Goal: Transaction & Acquisition: Purchase product/service

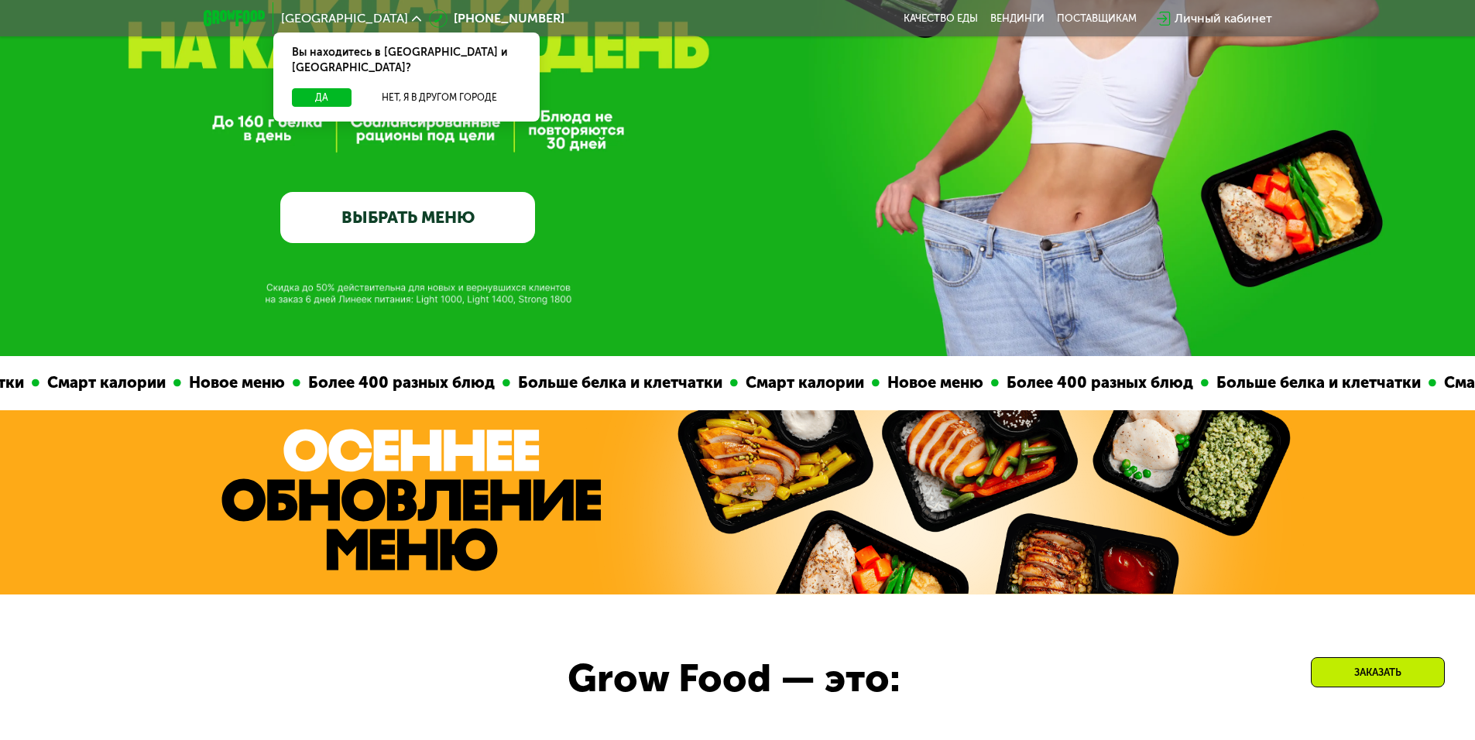
click at [465, 231] on link "ВЫБРАТЬ МЕНЮ" at bounding box center [407, 217] width 255 height 51
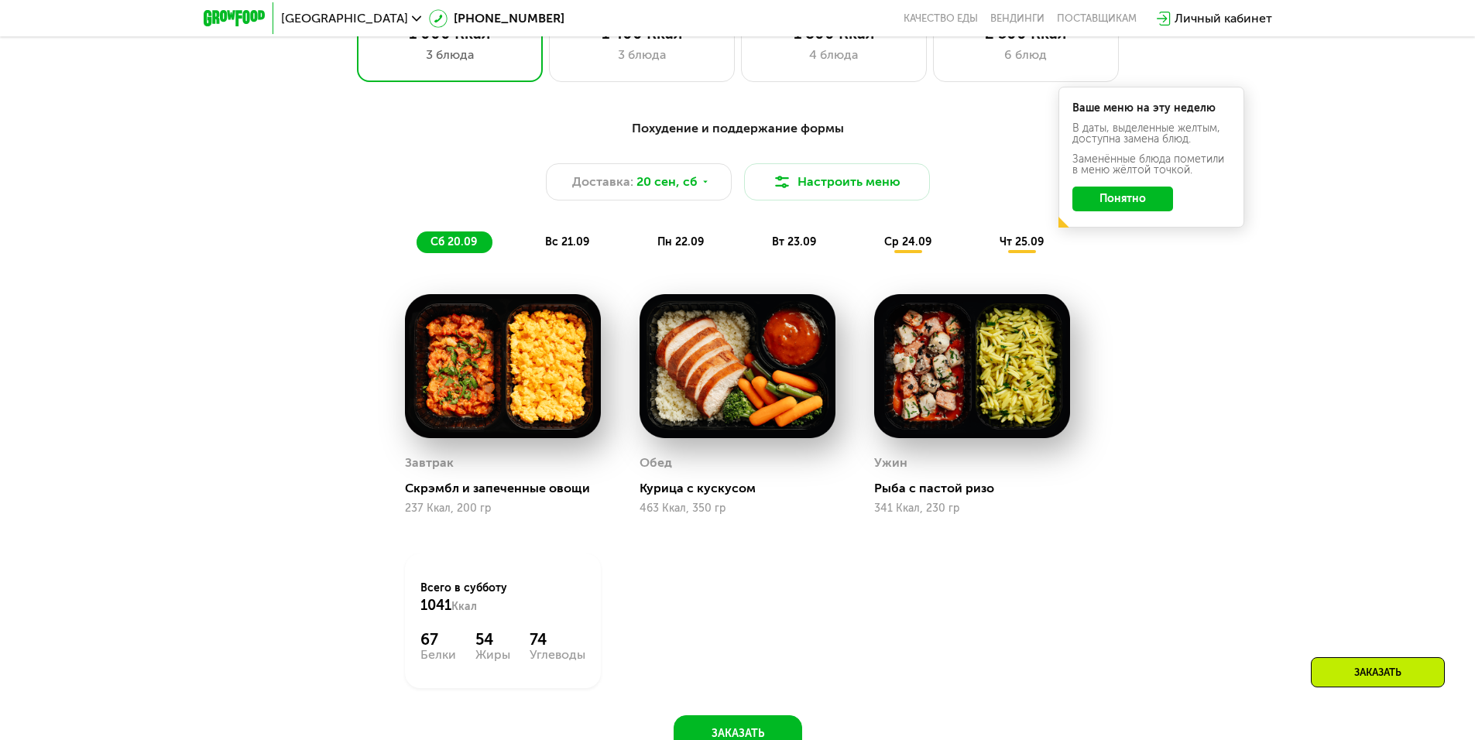
scroll to position [1361, 0]
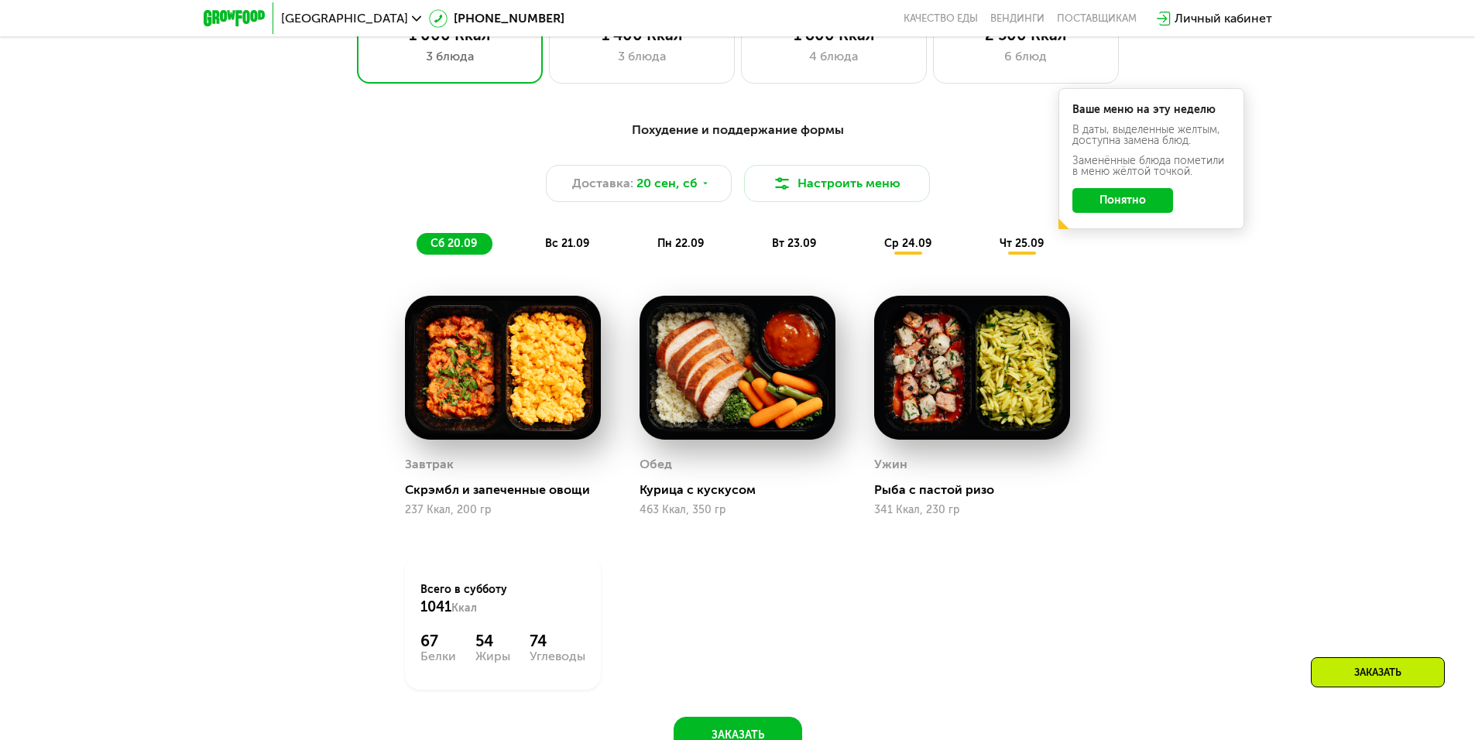
click at [565, 242] on span "вс 21.09" at bounding box center [567, 243] width 44 height 13
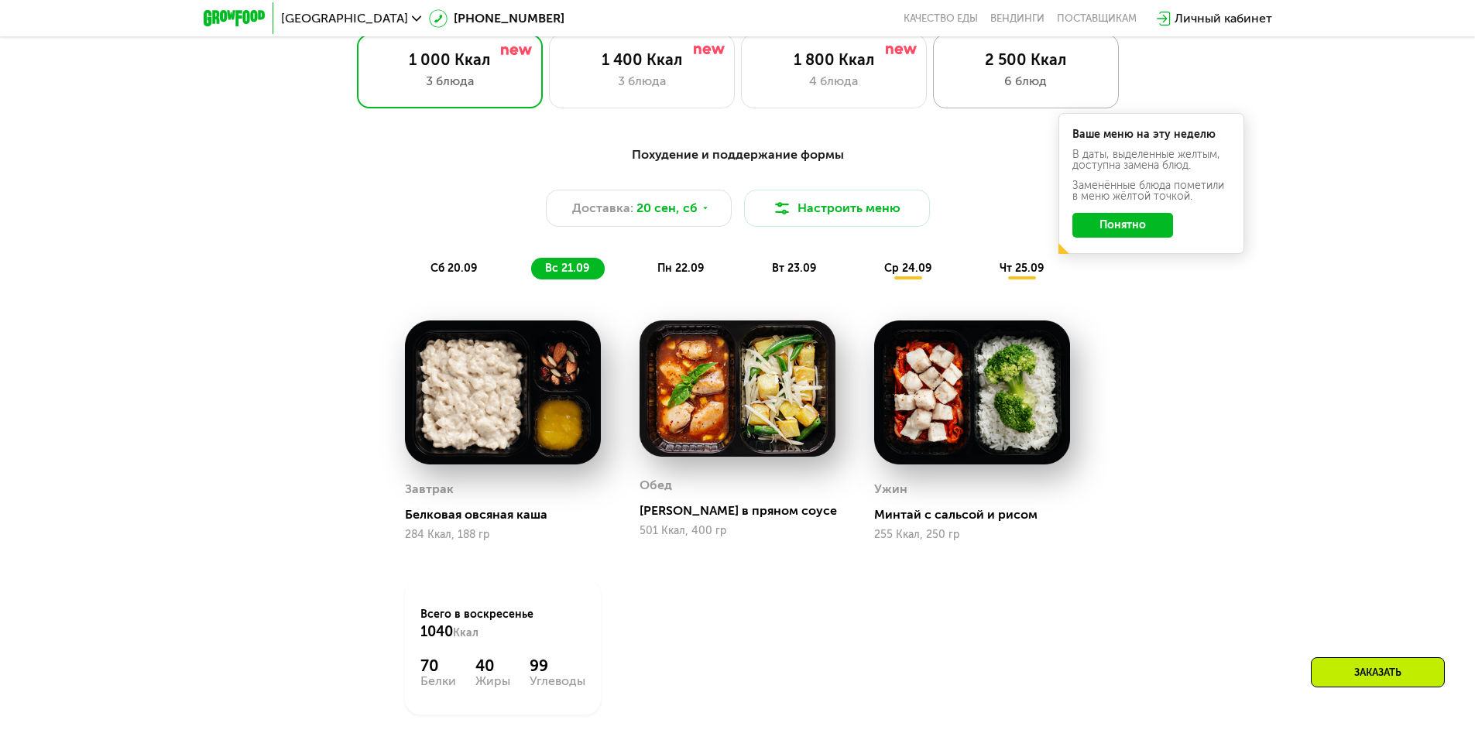
scroll to position [1284, 0]
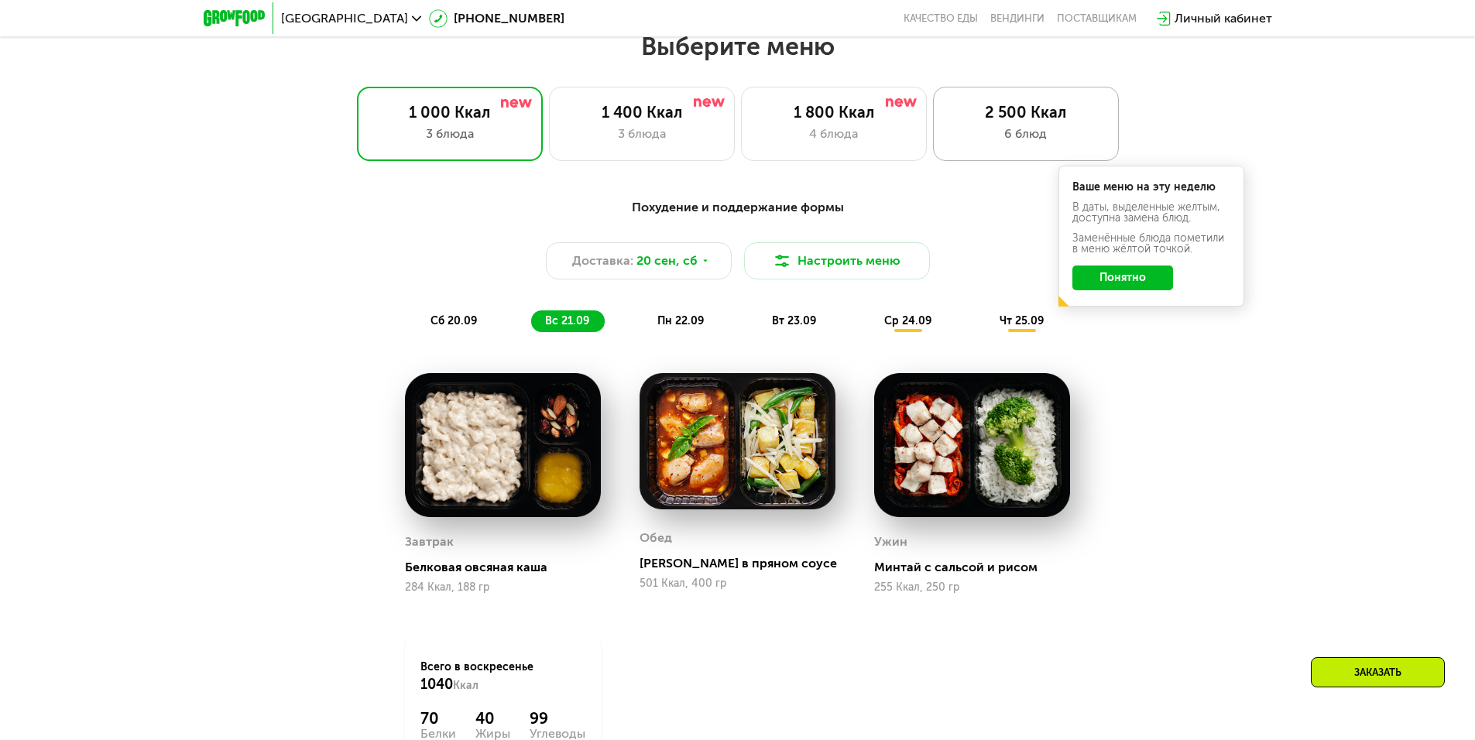
click at [1028, 136] on div "6 блюд" at bounding box center [1025, 134] width 153 height 19
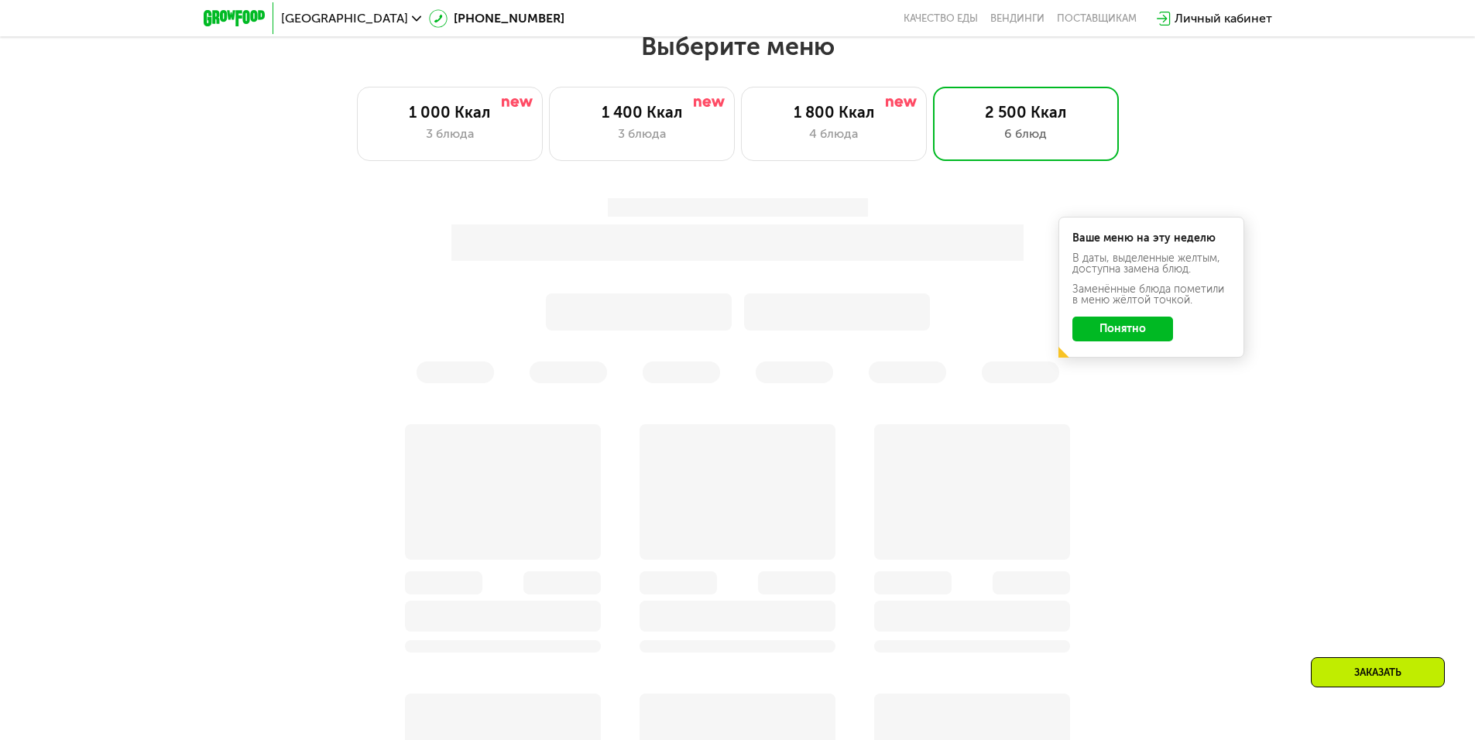
click at [1123, 336] on div "Ваше меню на эту неделю В даты, выделенные желтым, доступна замена блюд. Заменё…" at bounding box center [737, 291] width 935 height 204
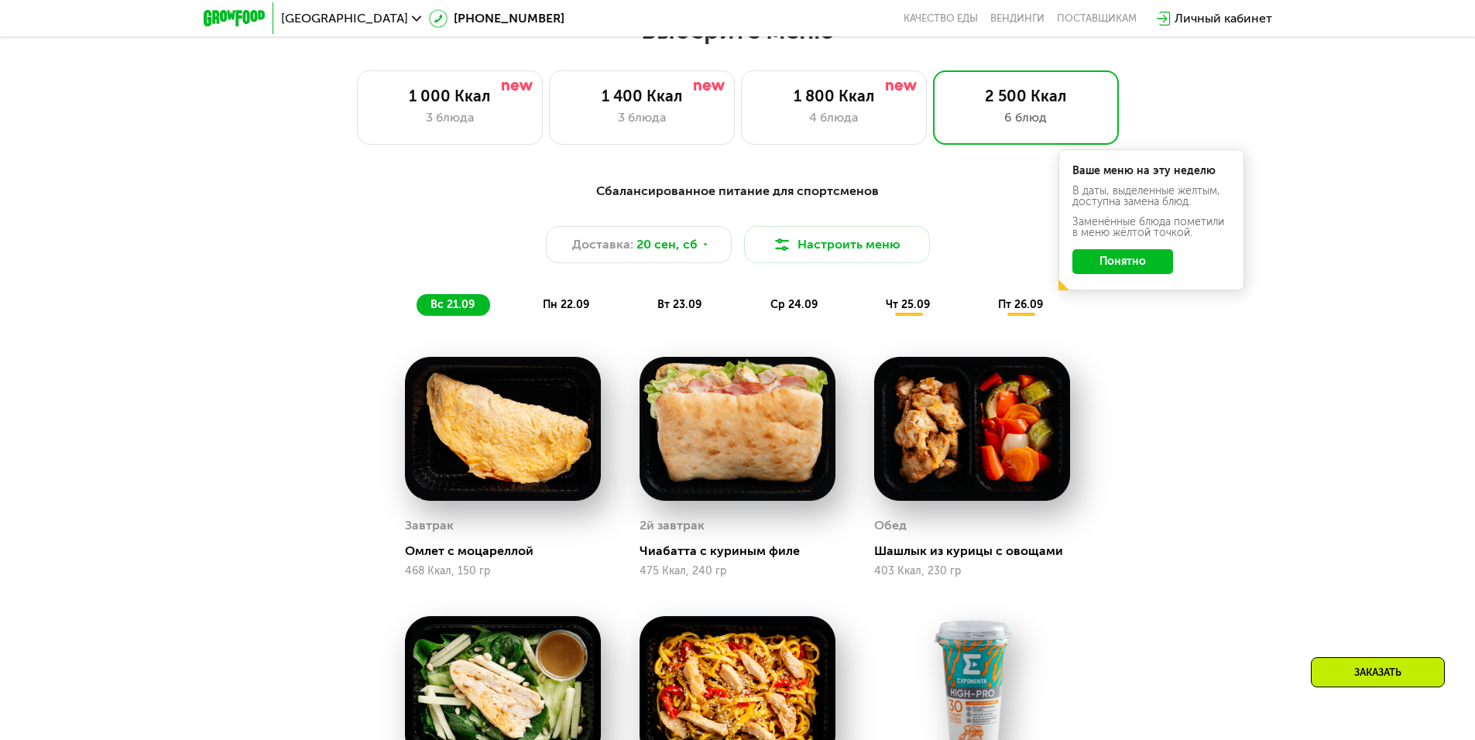
scroll to position [1206, 0]
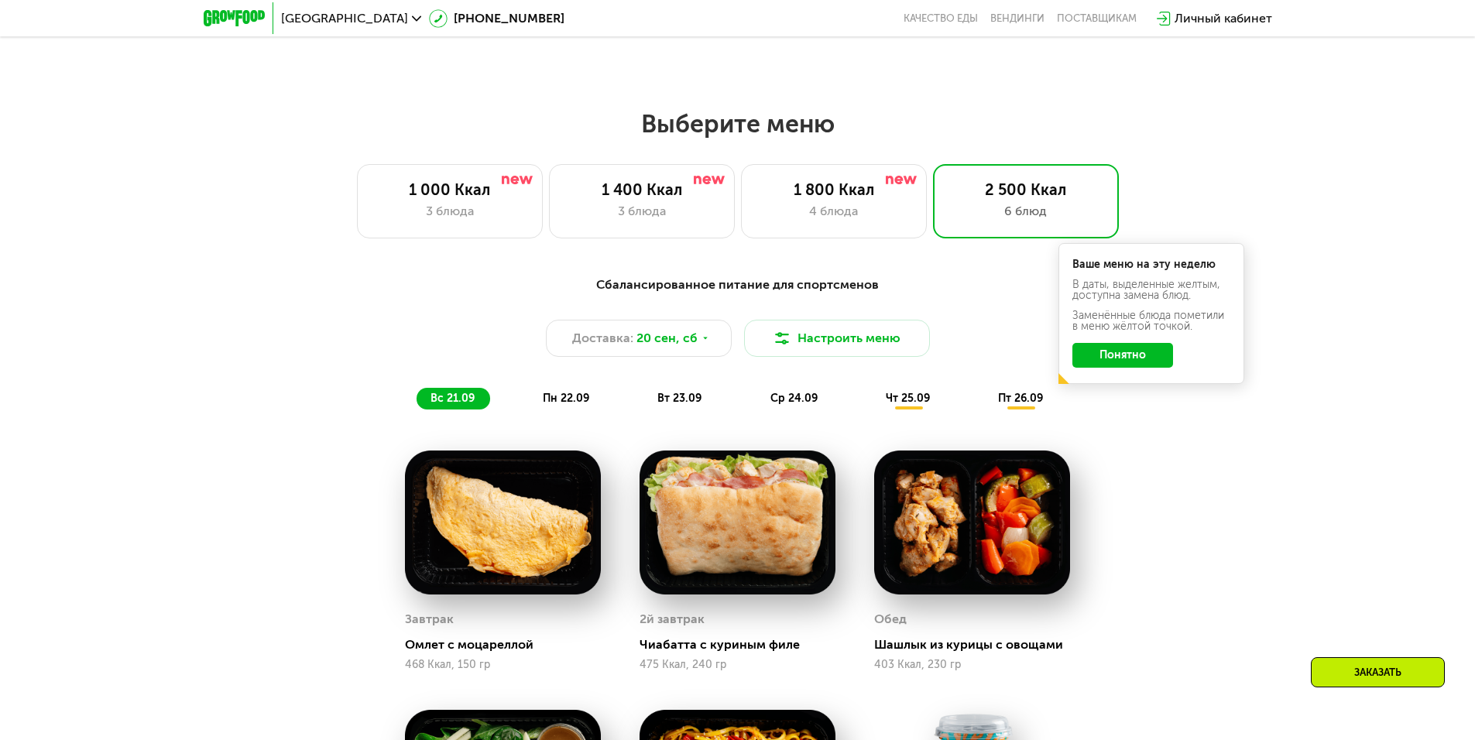
click at [1117, 362] on button "Понятно" at bounding box center [1123, 355] width 101 height 25
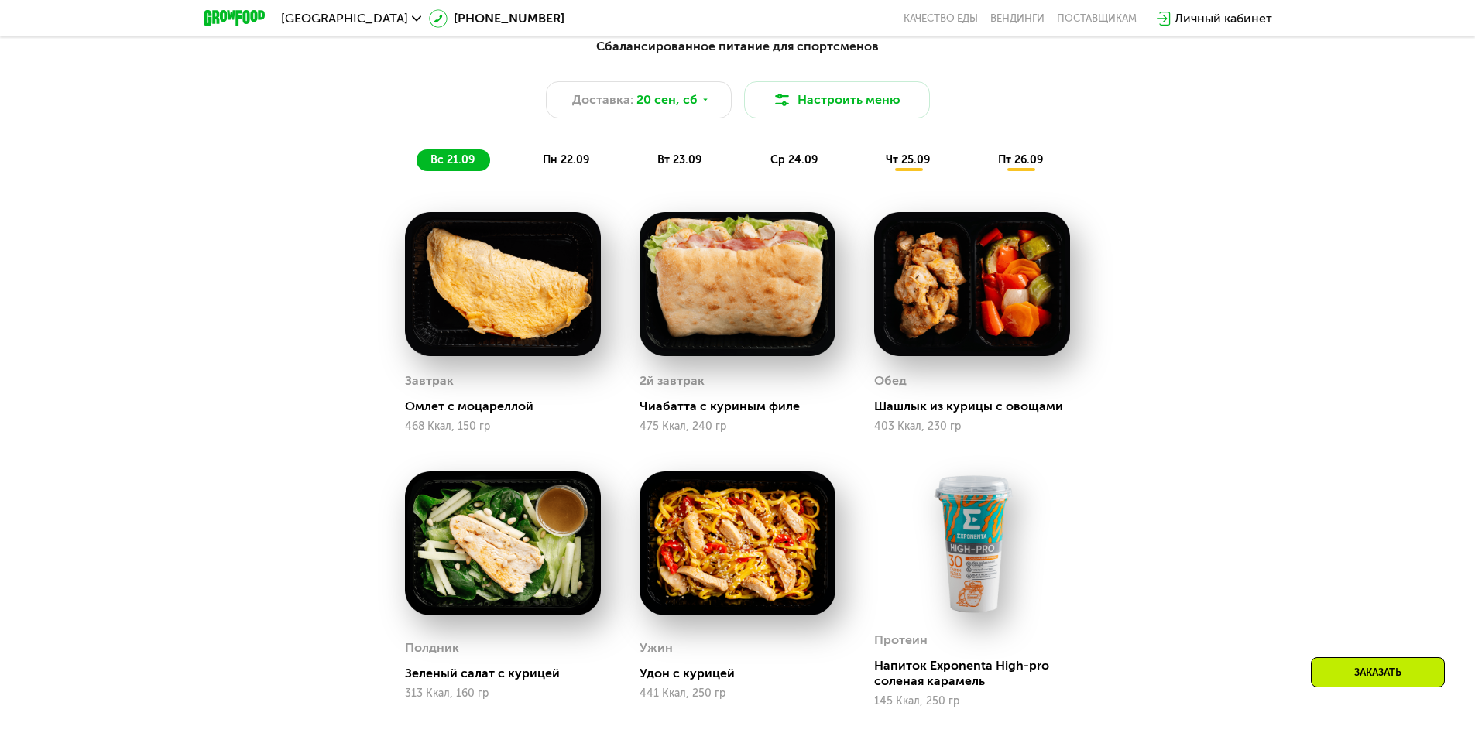
scroll to position [1439, 0]
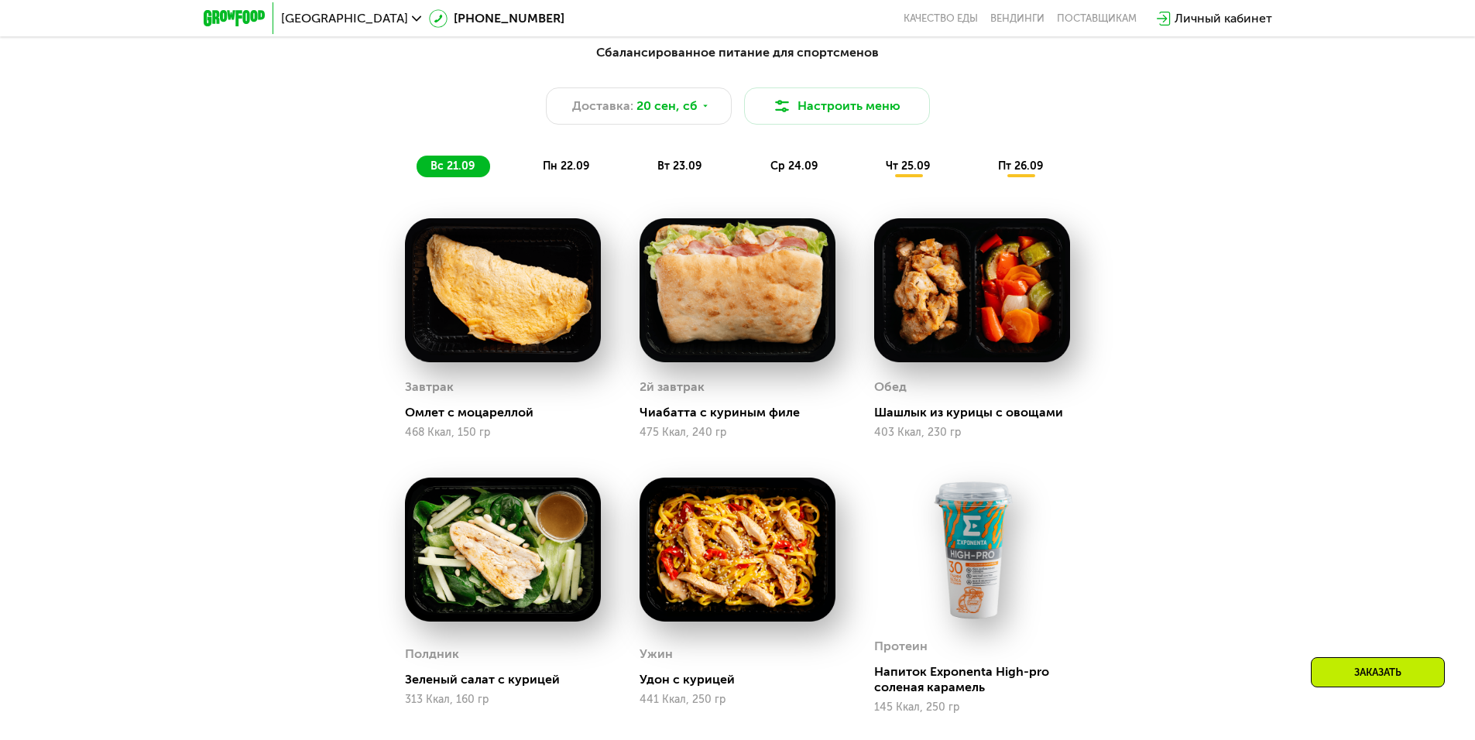
click at [552, 160] on div "Сбалансированное питание для спортсменов Доставка: [DATE] Настроить меню вс 21.…" at bounding box center [738, 110] width 917 height 134
click at [553, 165] on span "пн 22.09" at bounding box center [566, 166] width 46 height 13
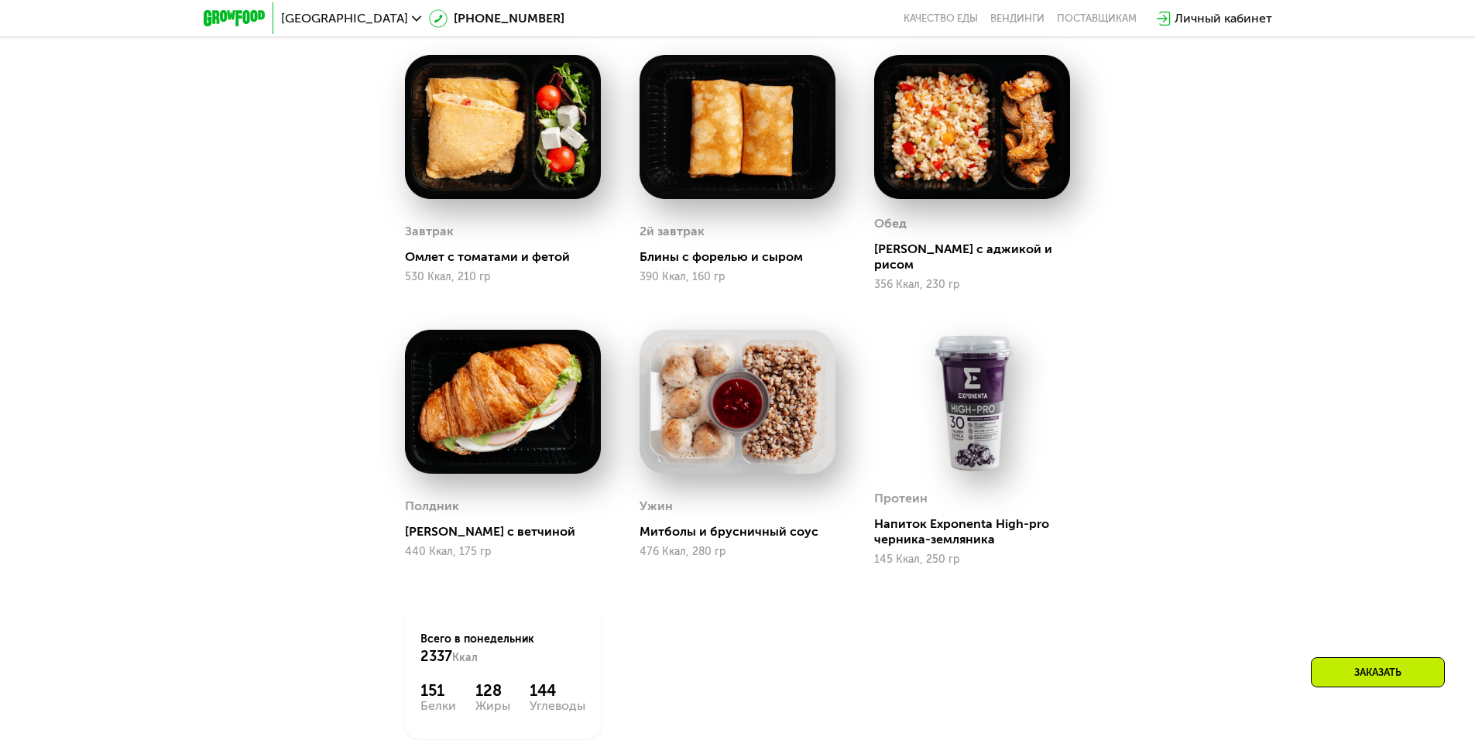
scroll to position [1594, 0]
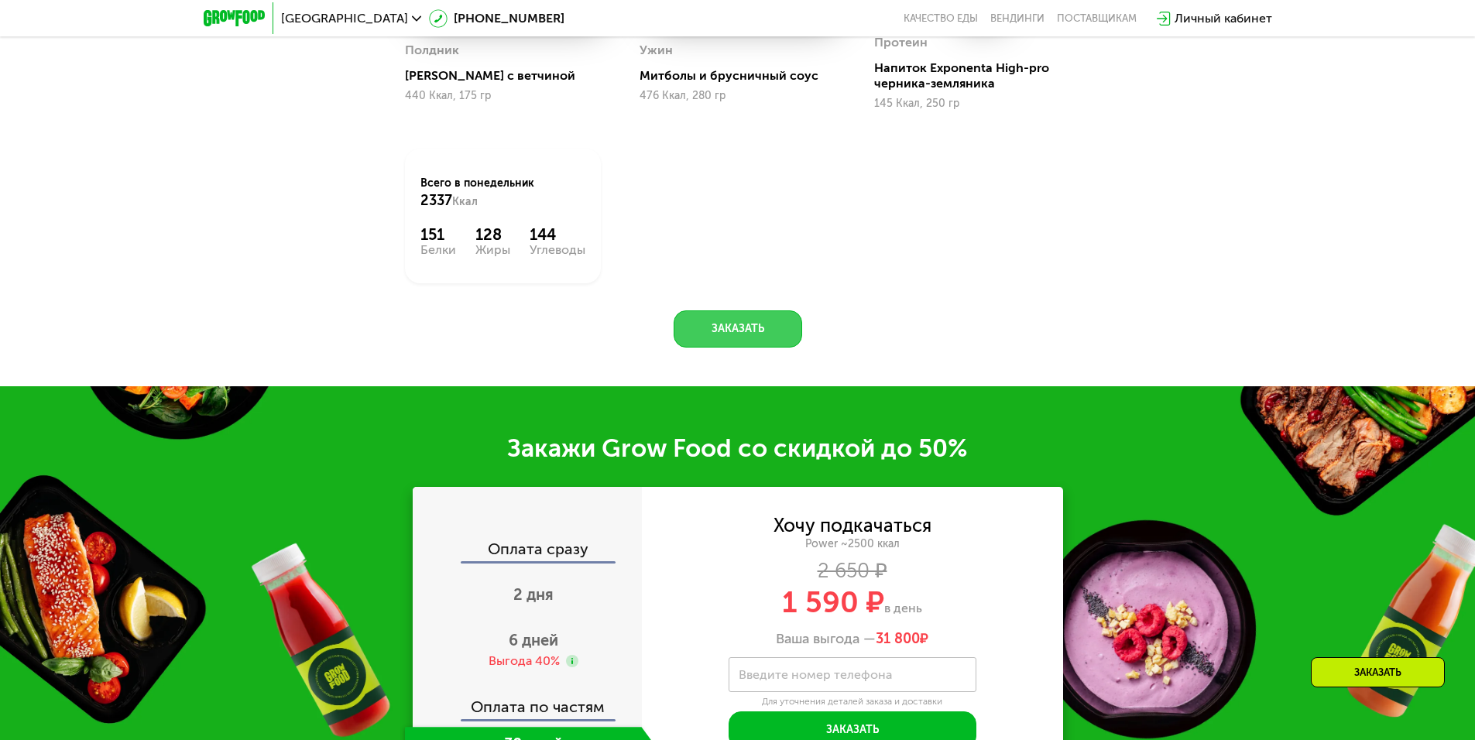
click at [782, 311] on button "Заказать" at bounding box center [738, 329] width 129 height 37
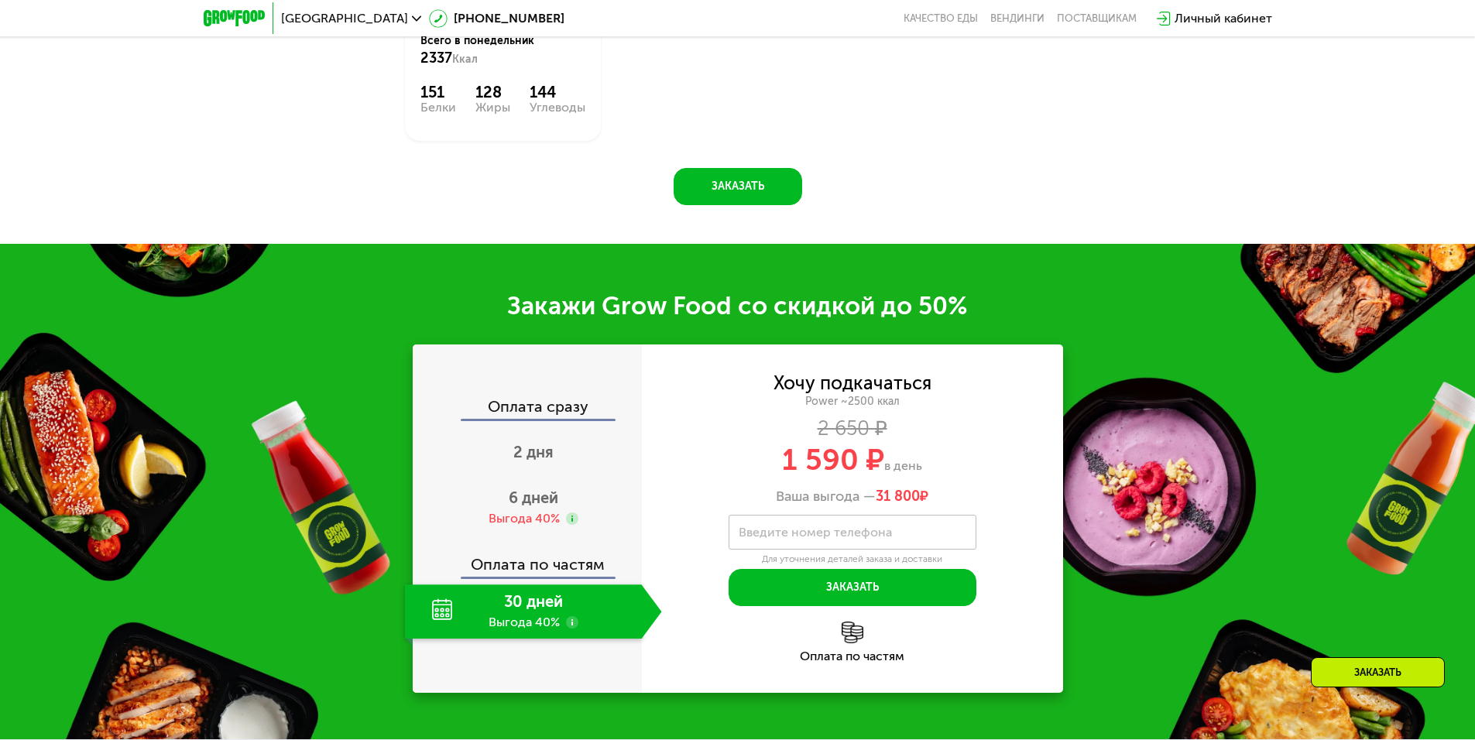
scroll to position [2435, 0]
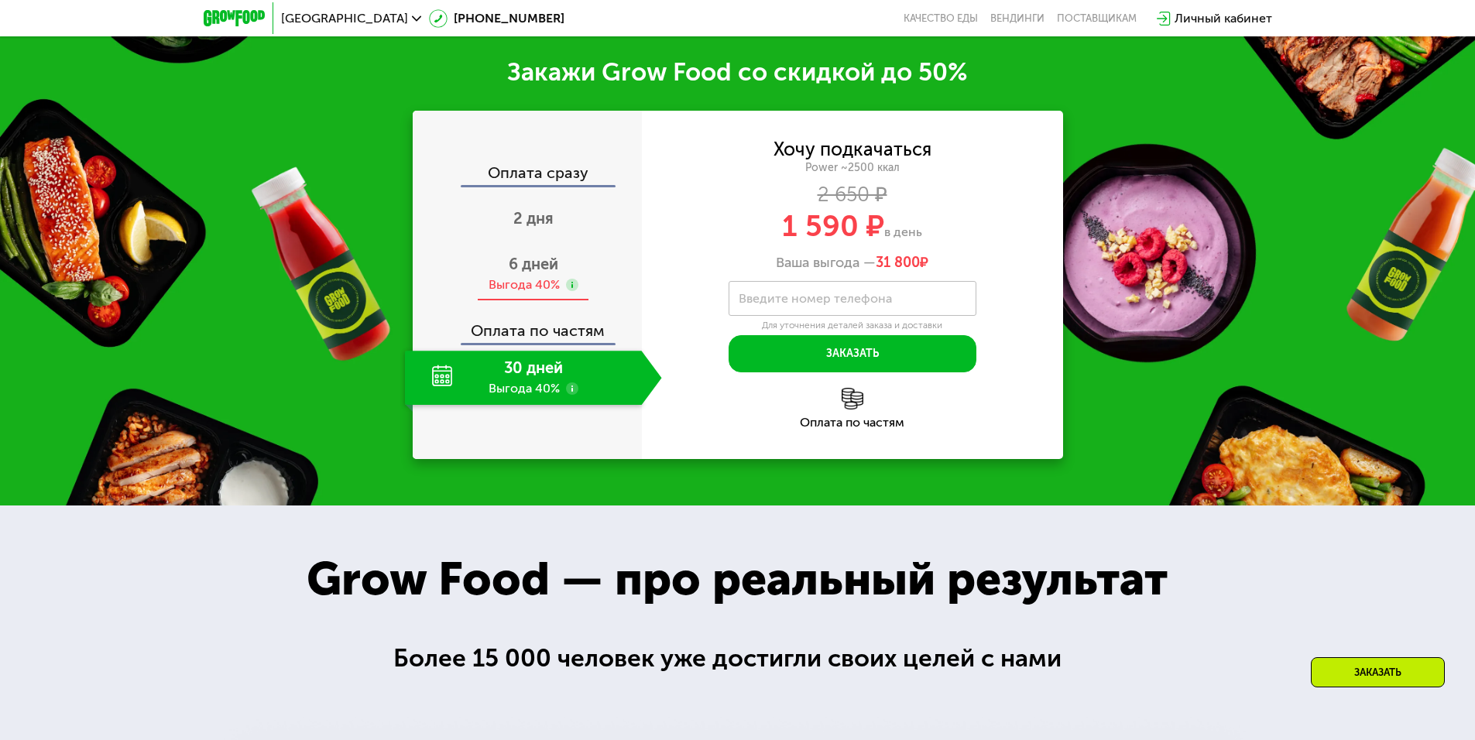
click at [581, 252] on div "6 дней Выгода 40%" at bounding box center [533, 274] width 257 height 54
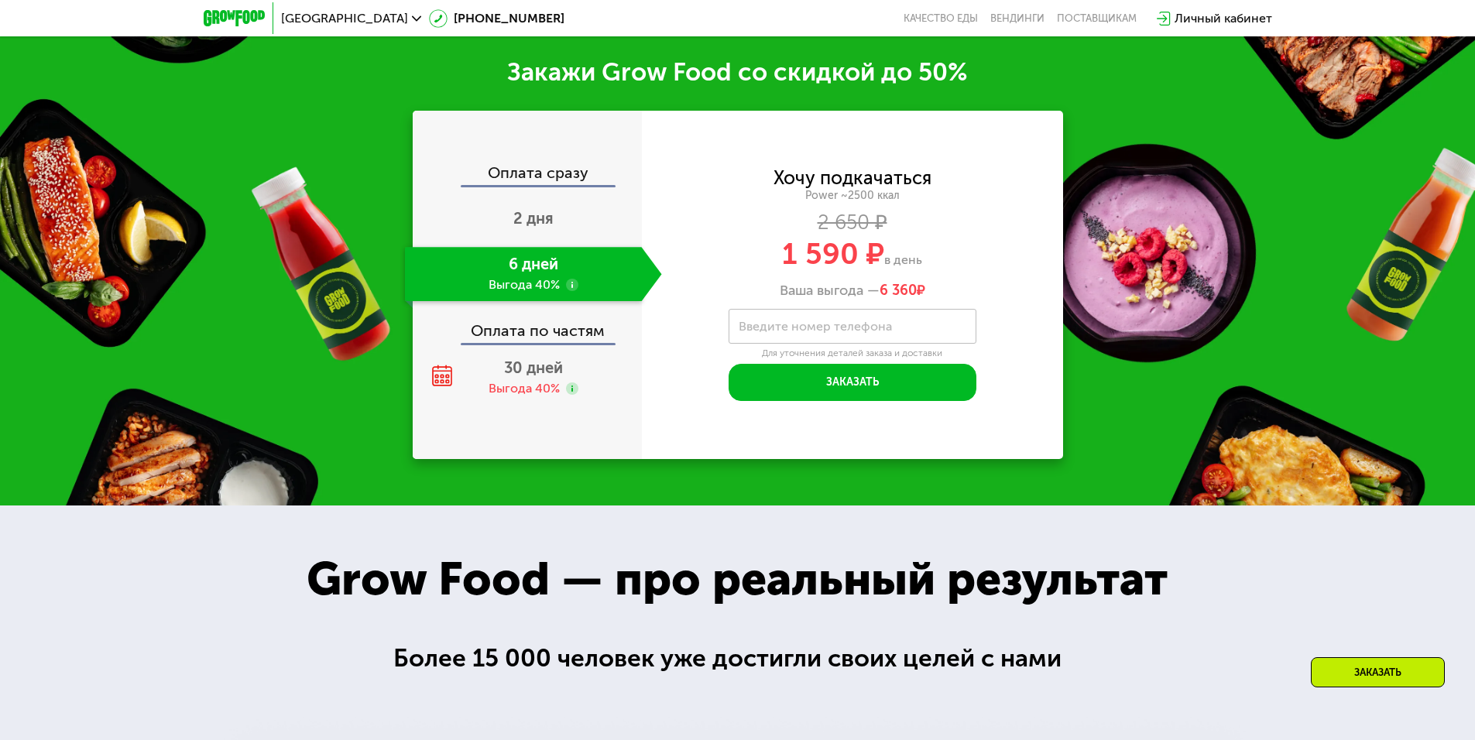
click at [554, 165] on div "Оплата сразу" at bounding box center [528, 175] width 228 height 20
click at [555, 150] on div "Оплата сразу 2 дня 6 дней Выгода 40% Оплата по частям 30 дней Выгода 40%" at bounding box center [527, 285] width 229 height 348
click at [517, 165] on div "Оплата сразу" at bounding box center [528, 175] width 228 height 20
click at [520, 176] on div "Оплата сразу" at bounding box center [528, 175] width 228 height 20
click at [521, 165] on div "Оплата сразу" at bounding box center [528, 175] width 228 height 20
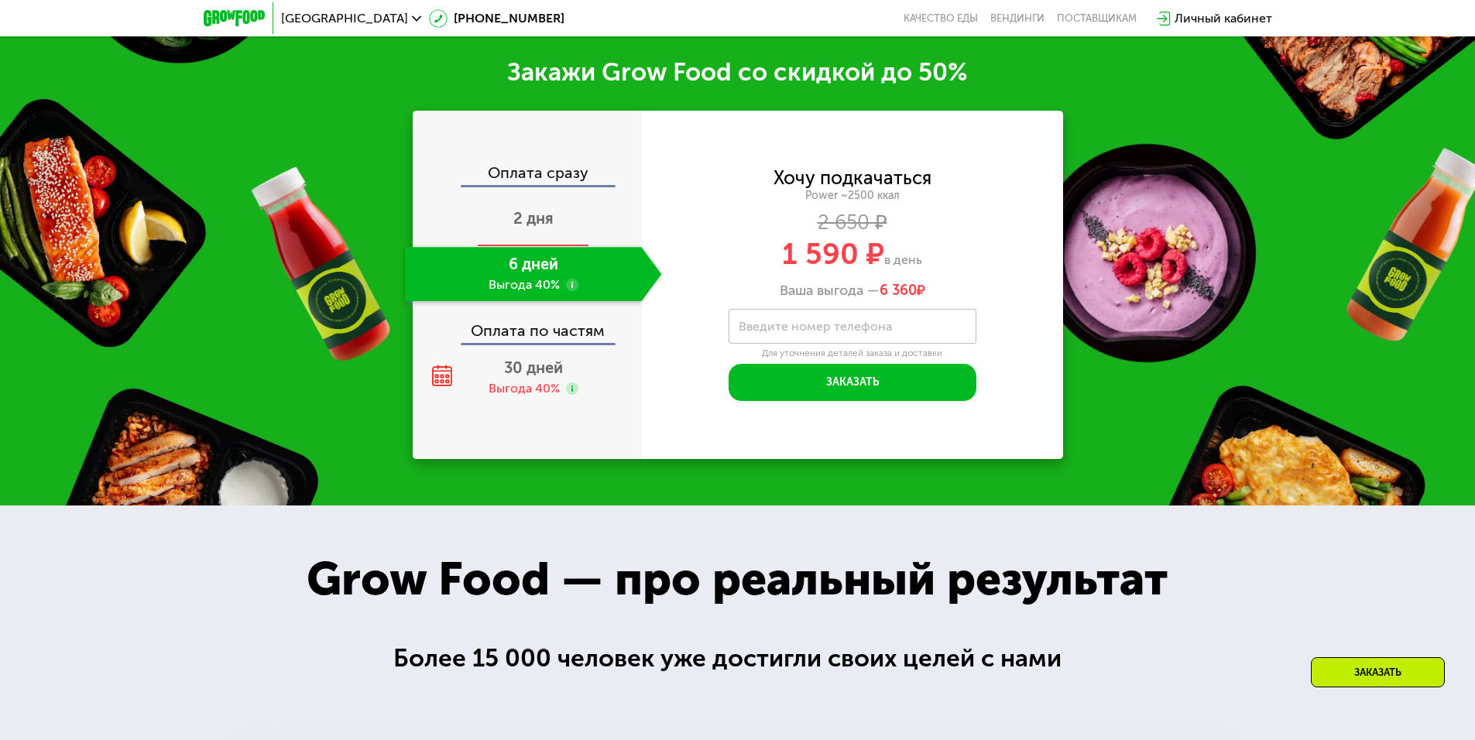
click at [580, 211] on div "2 дня" at bounding box center [533, 220] width 257 height 54
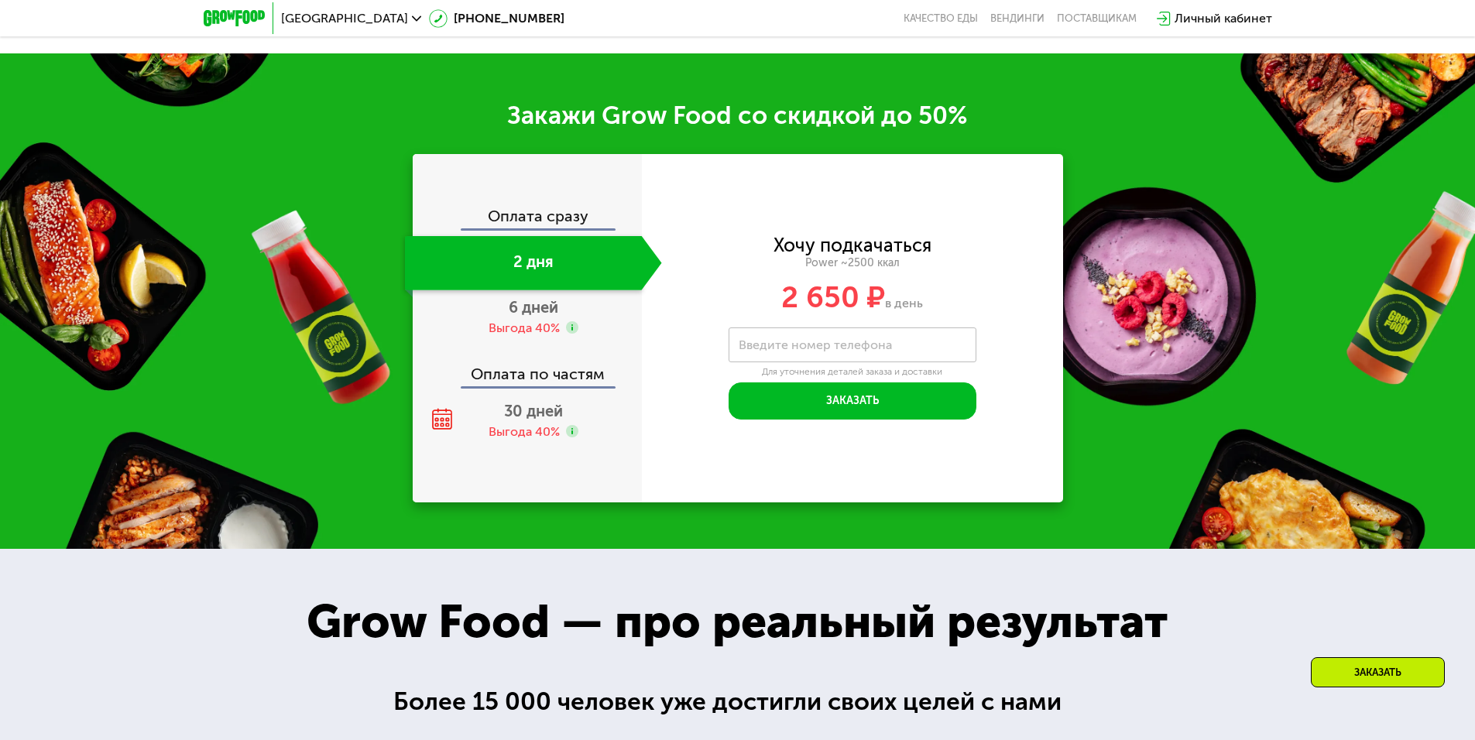
click at [565, 226] on div "Оплата сразу 2 дня 6 дней Выгода 40% Оплата по частям 30 дней Выгода 40%" at bounding box center [527, 328] width 229 height 240
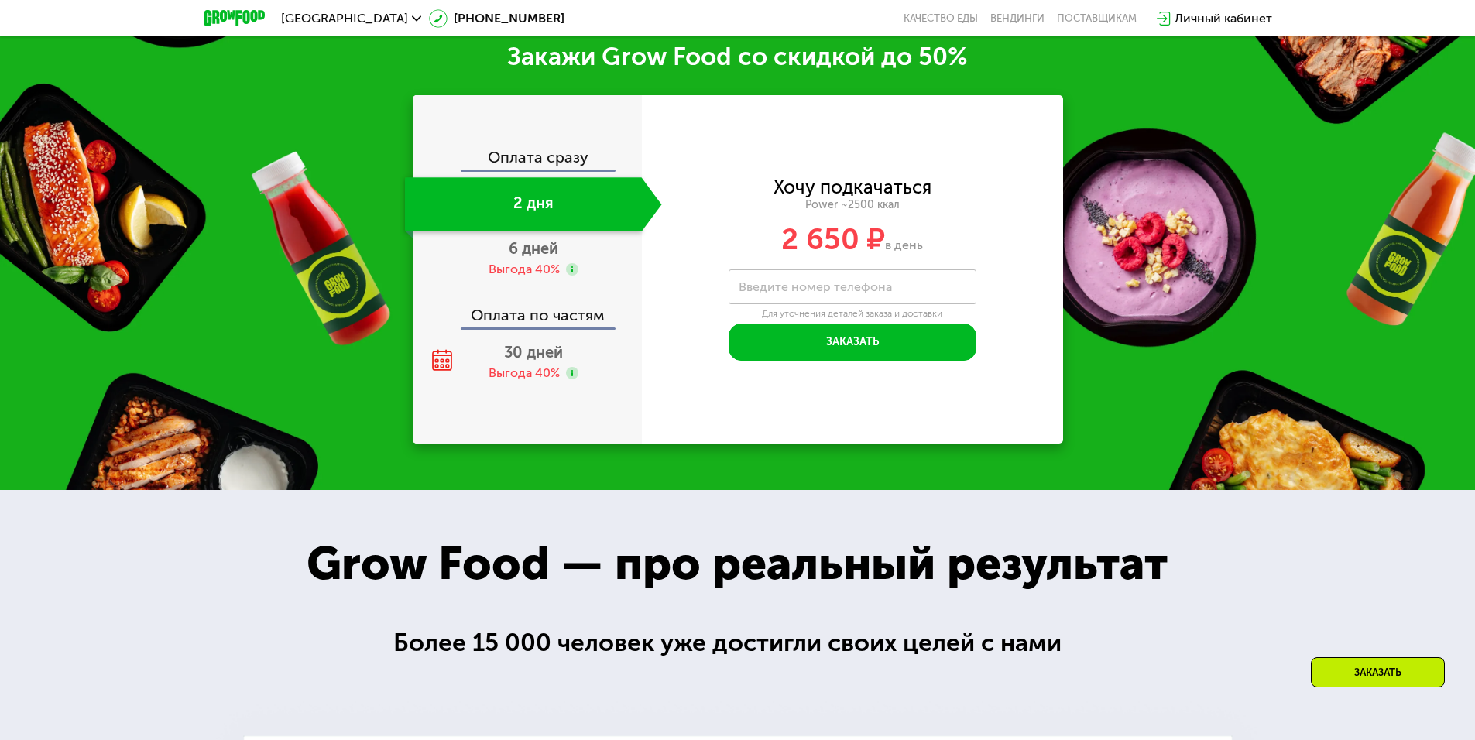
click at [551, 160] on div "Оплата сразу" at bounding box center [528, 159] width 228 height 20
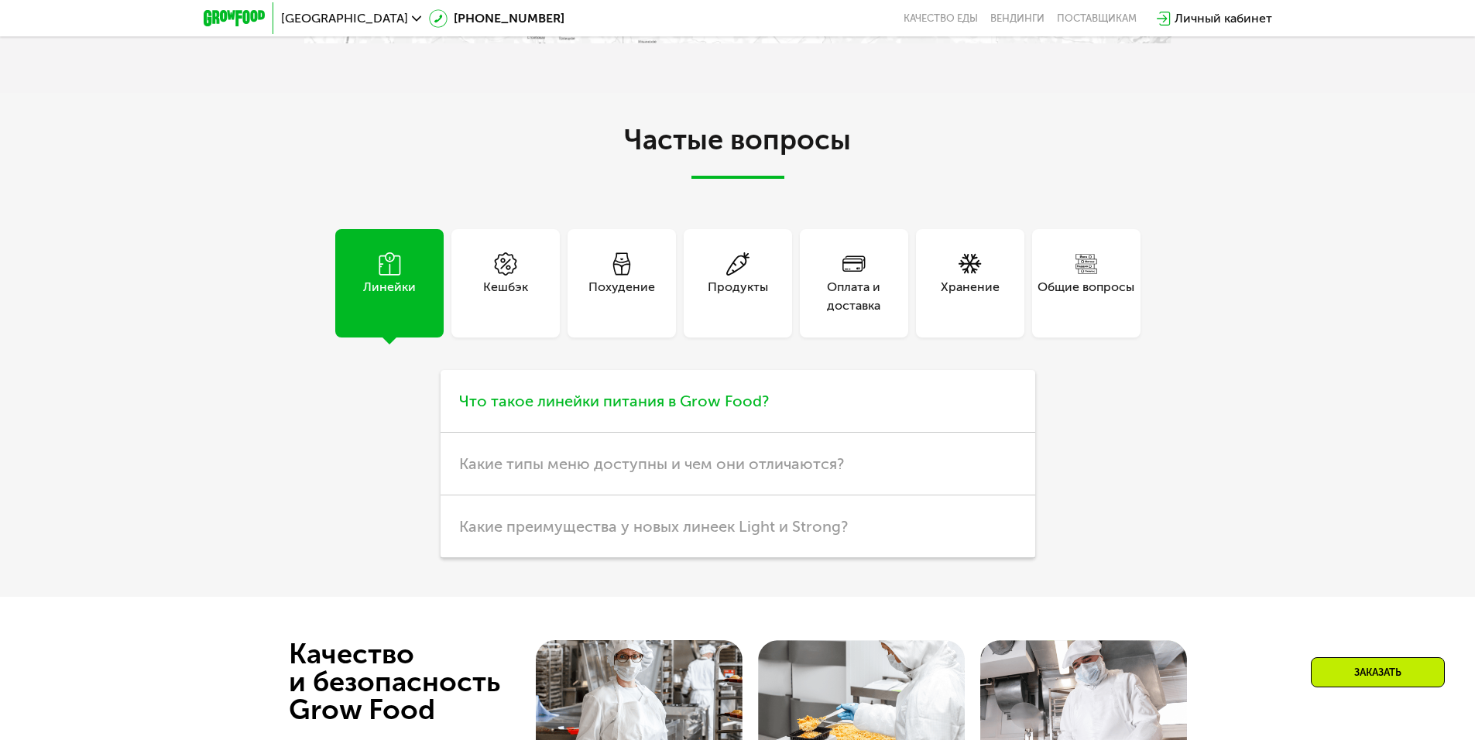
scroll to position [4835, 0]
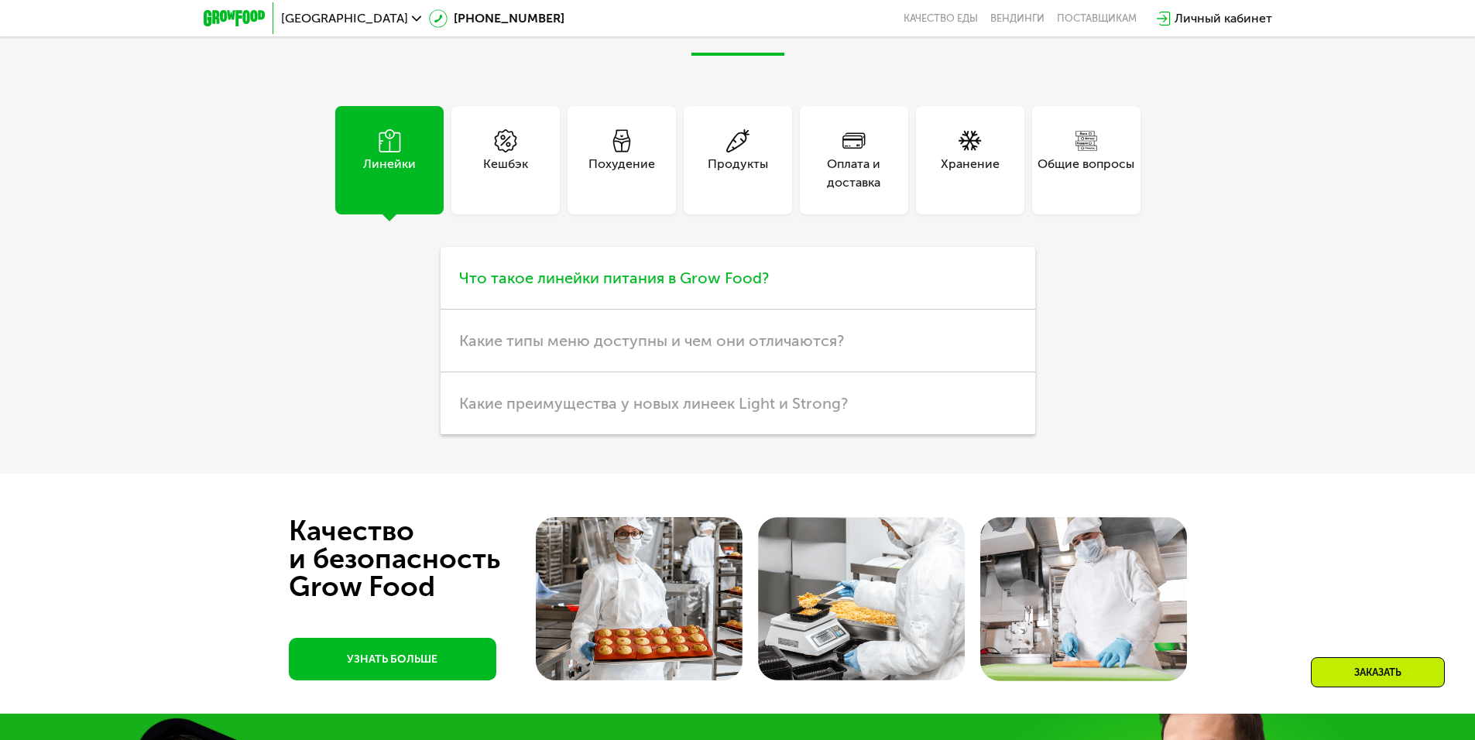
click at [742, 266] on h3 "Что такое линейки питания в Grow Food?" at bounding box center [738, 278] width 595 height 63
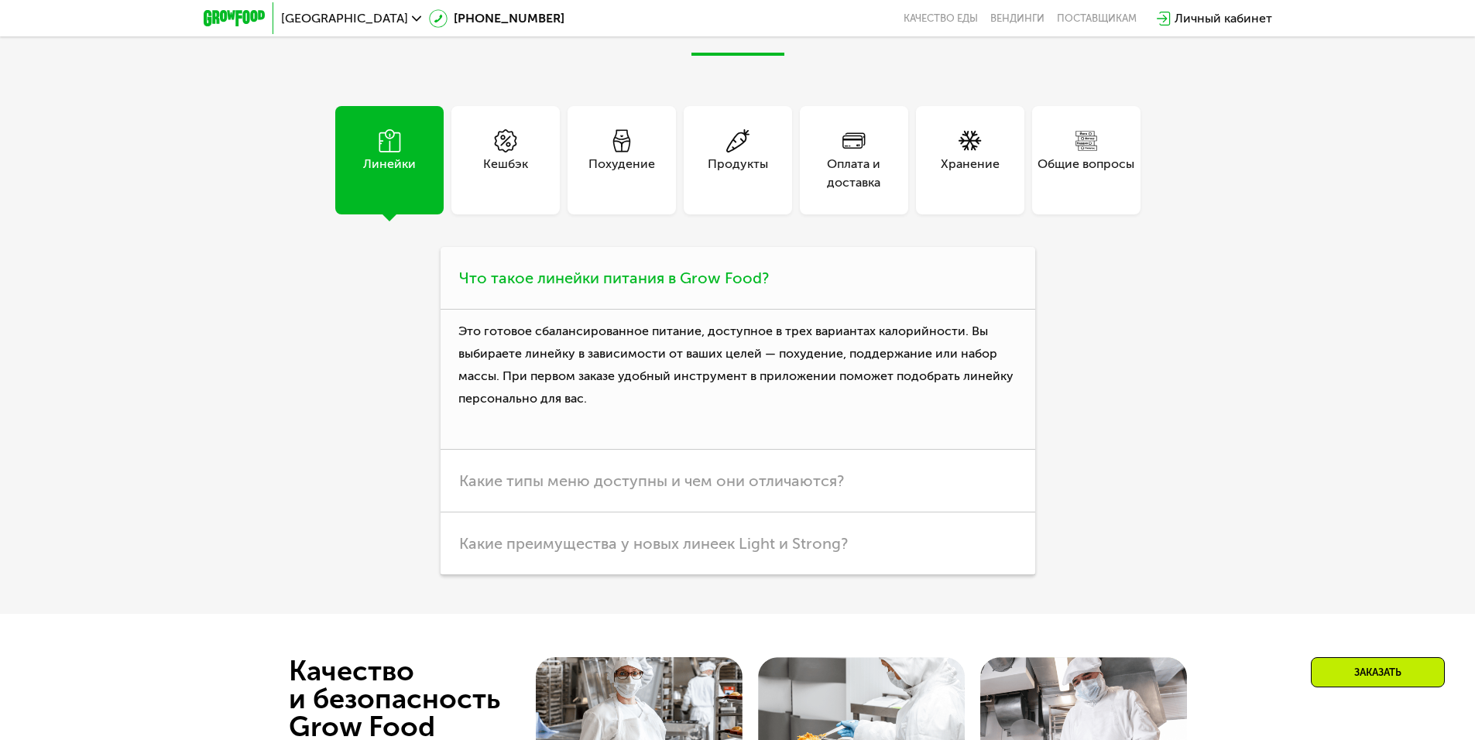
click at [742, 267] on h3 "Что такое линейки питания в Grow Food?" at bounding box center [738, 278] width 595 height 63
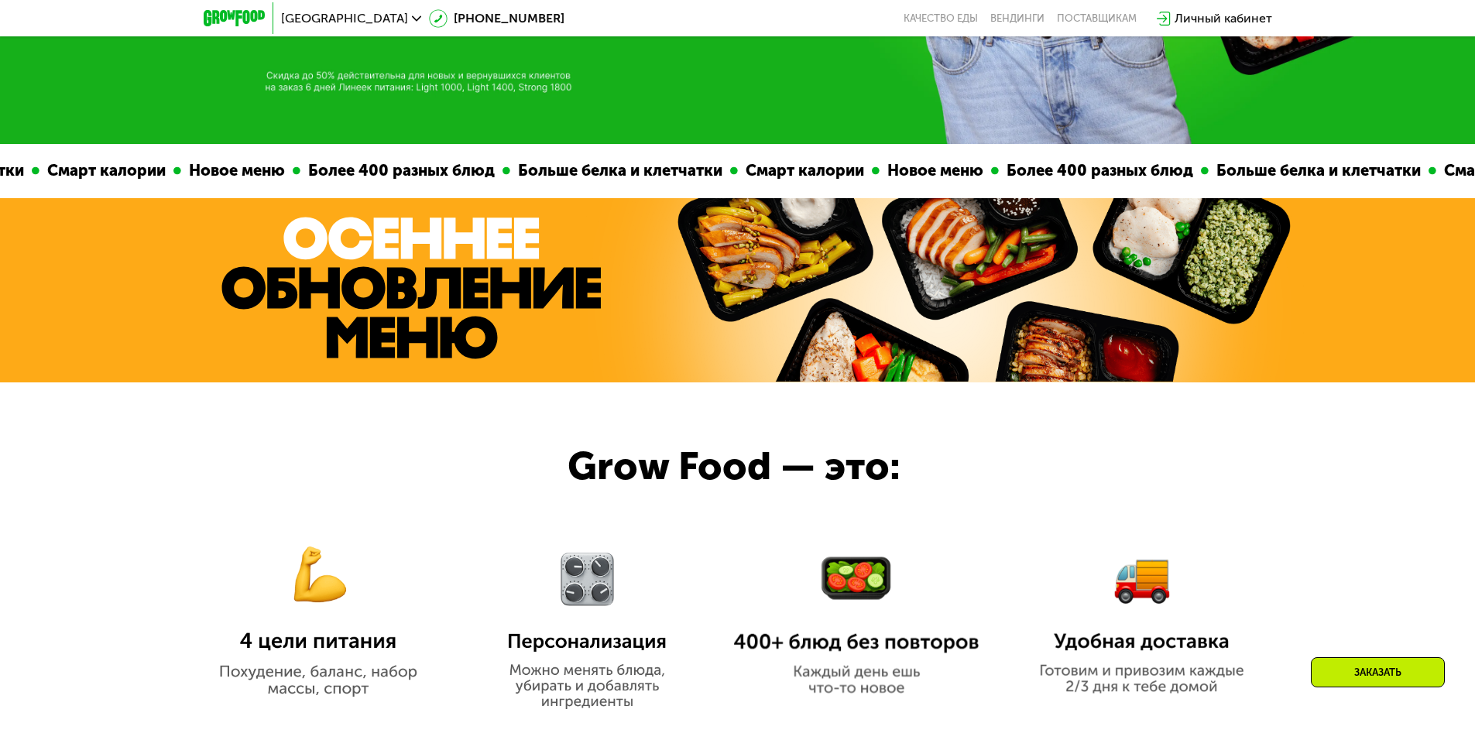
scroll to position [0, 0]
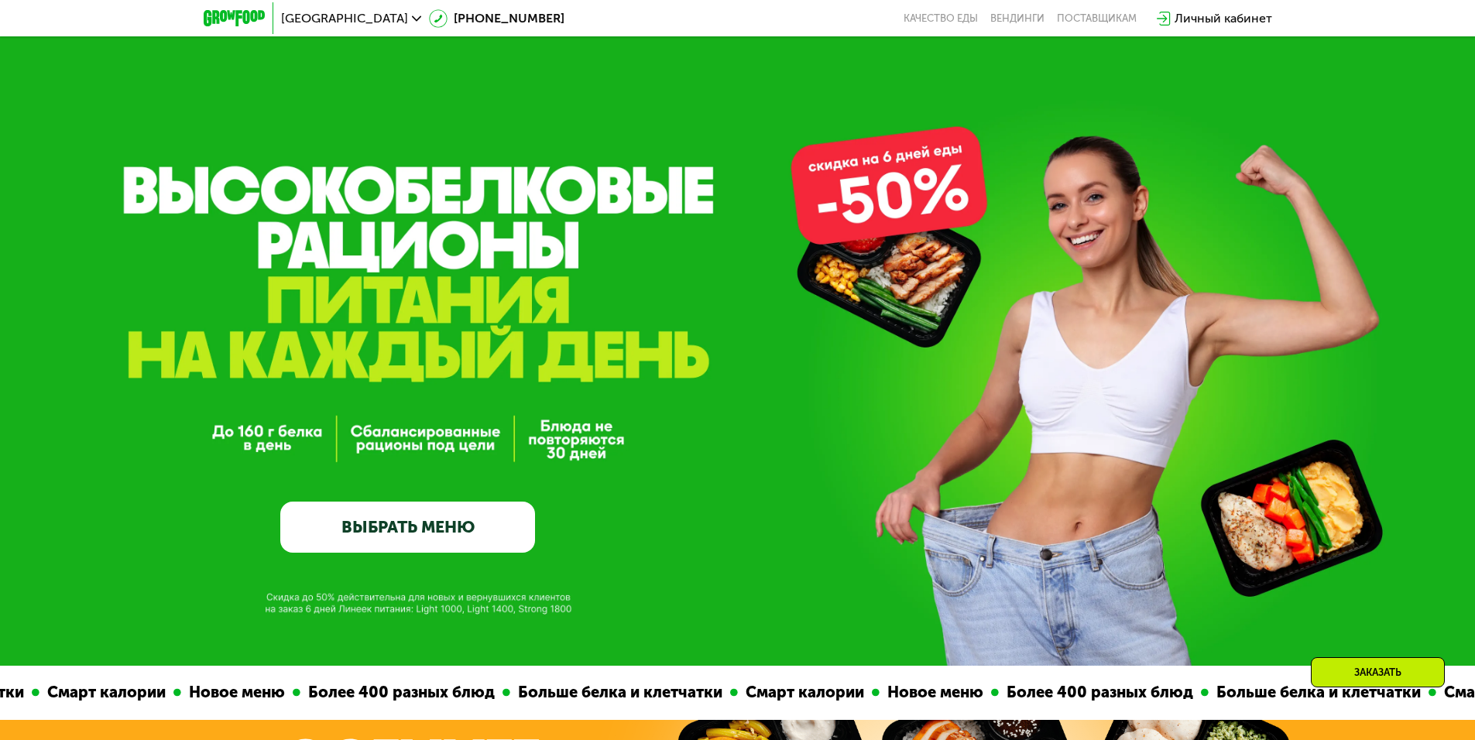
drag, startPoint x: 327, startPoint y: 212, endPoint x: 392, endPoint y: 53, distance: 171.6
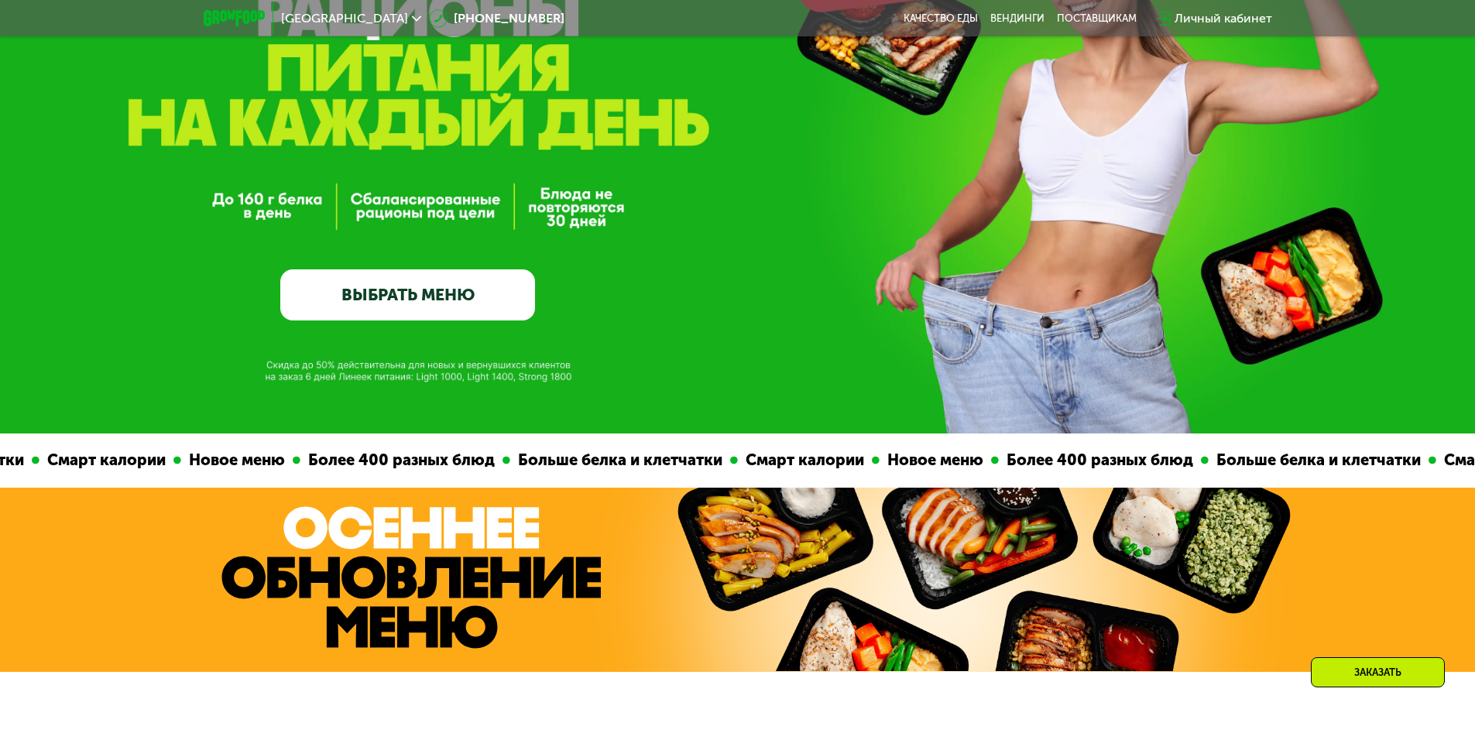
click at [479, 292] on link "ВЫБРАТЬ МЕНЮ" at bounding box center [407, 294] width 255 height 51
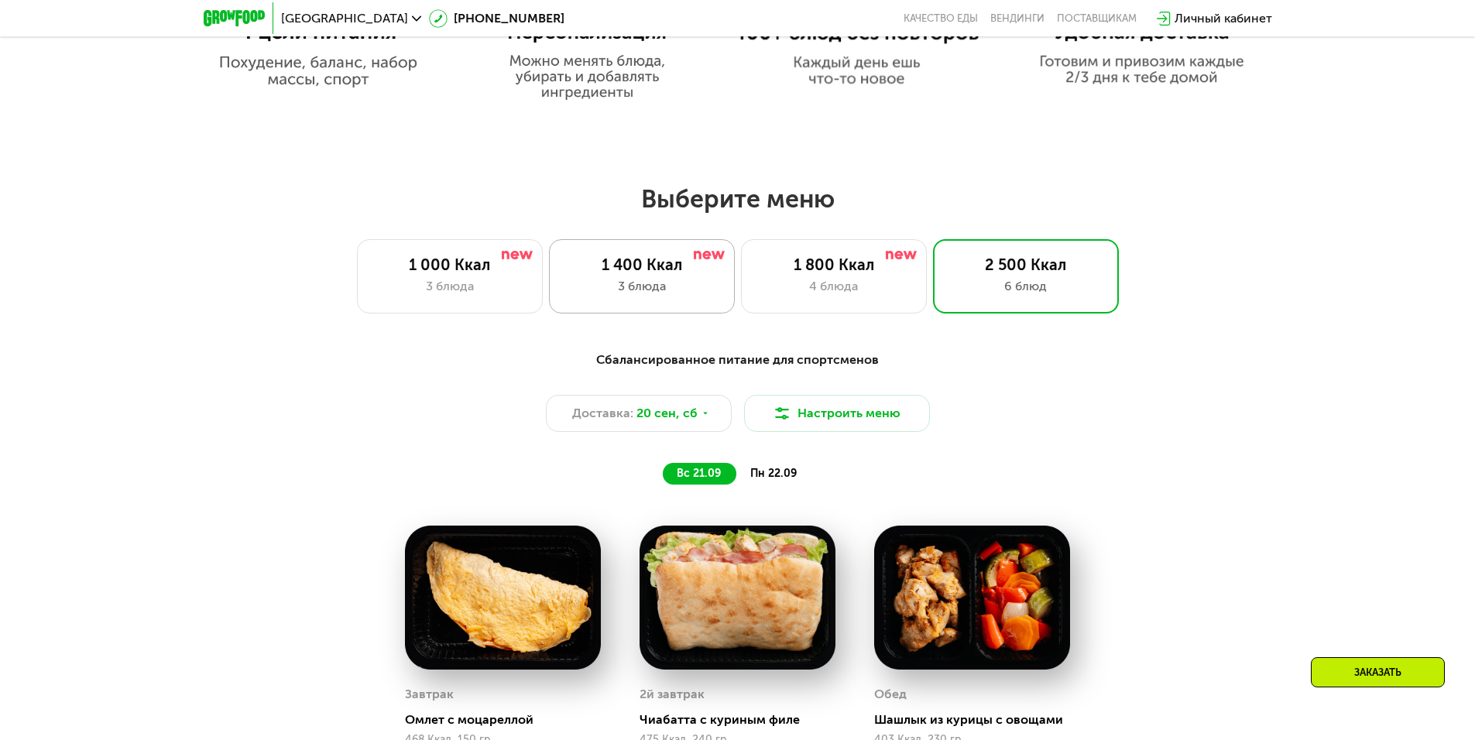
scroll to position [1129, 0]
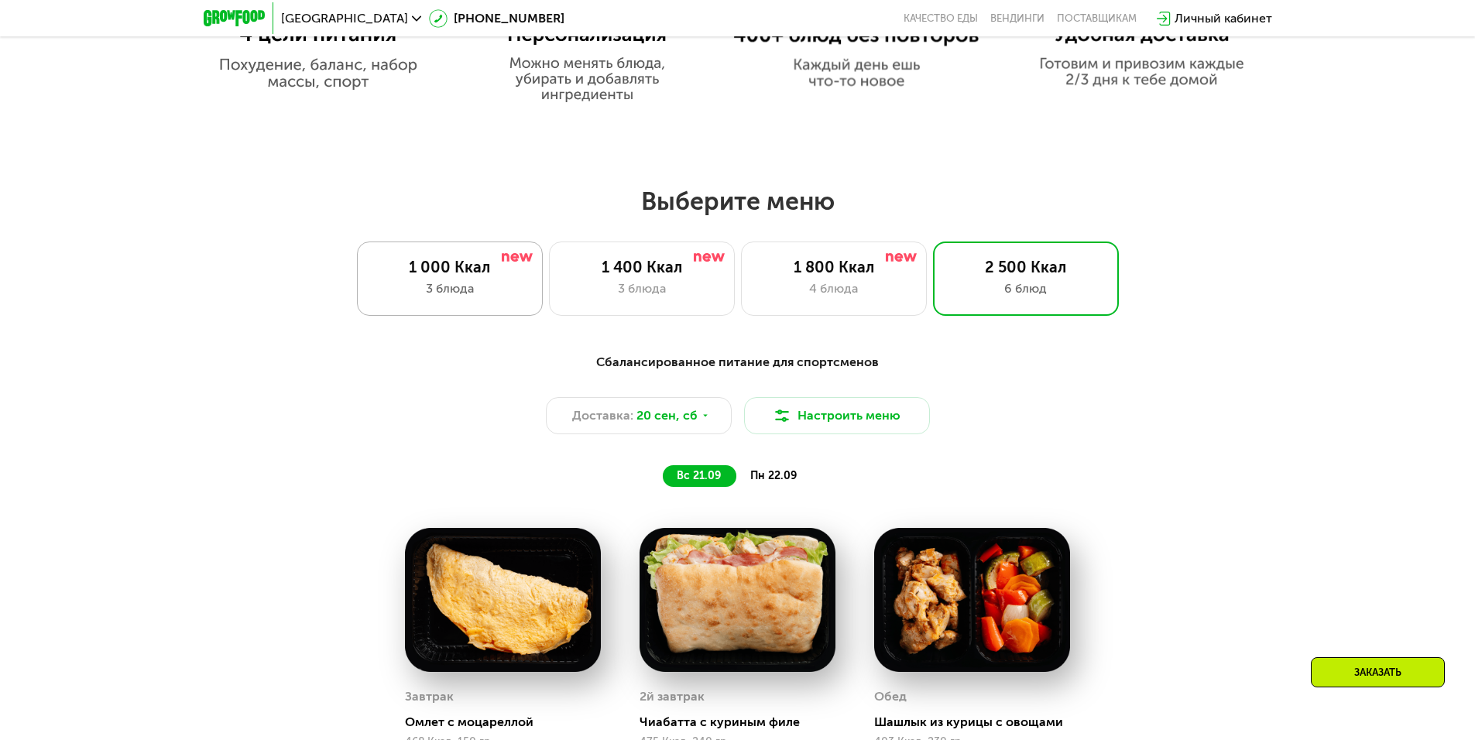
click at [505, 289] on div "3 блюда" at bounding box center [449, 289] width 153 height 19
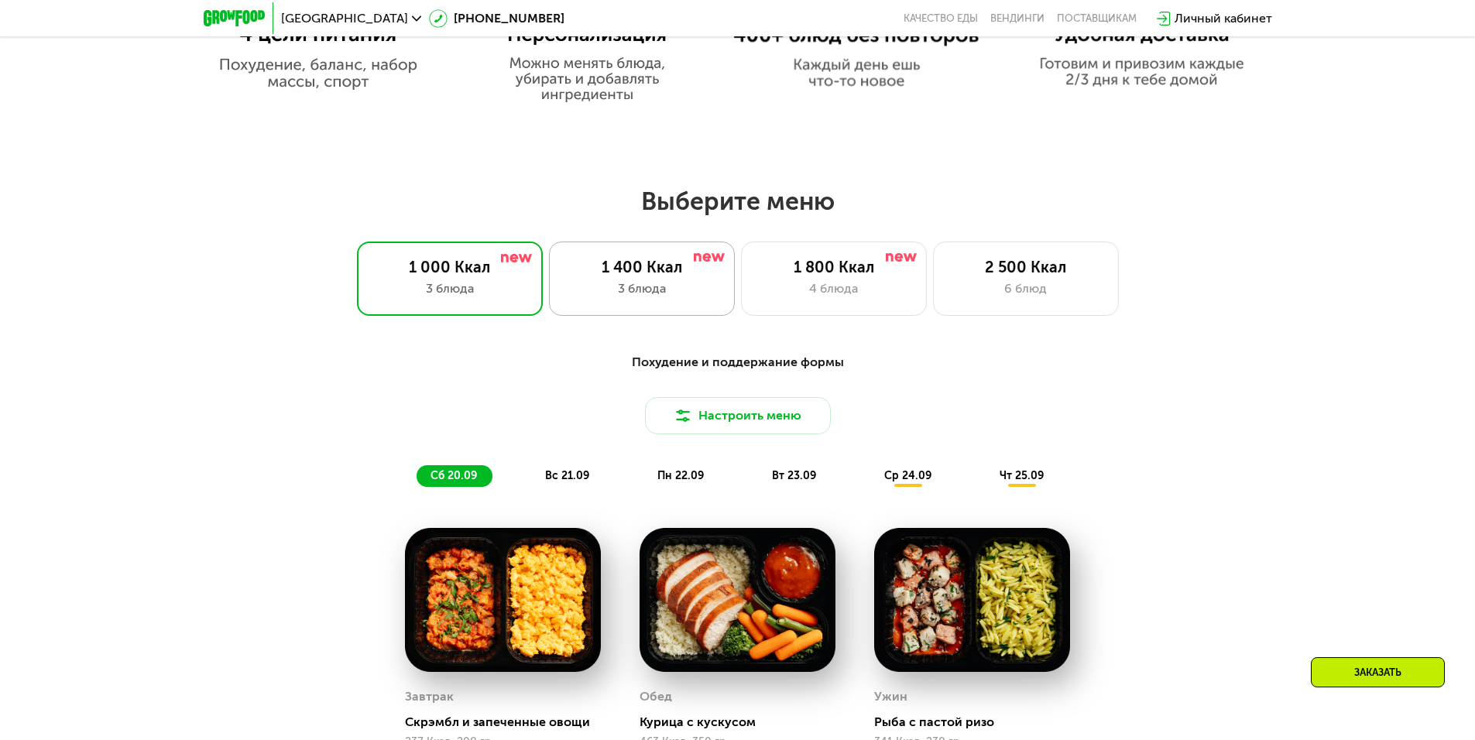
click at [619, 290] on div "3 блюда" at bounding box center [641, 289] width 153 height 19
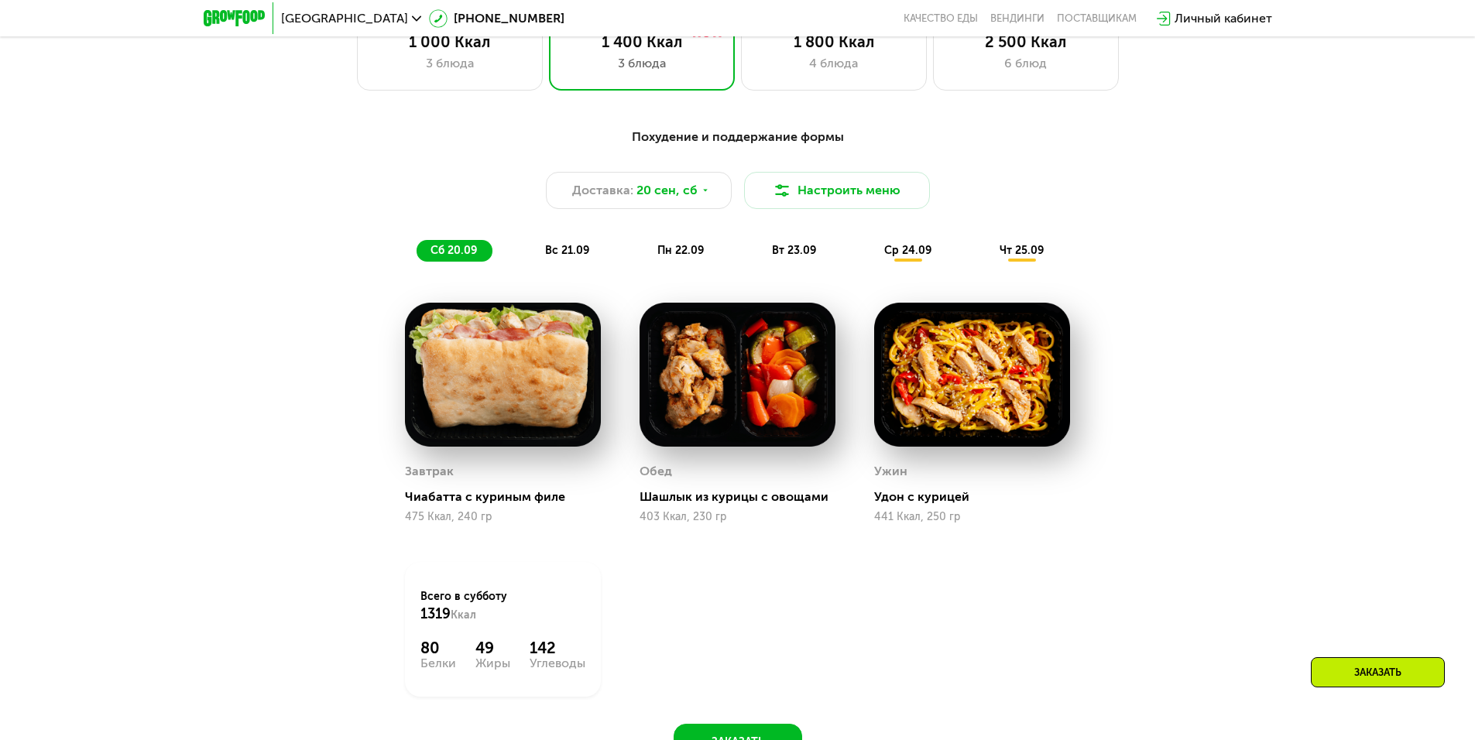
scroll to position [1361, 0]
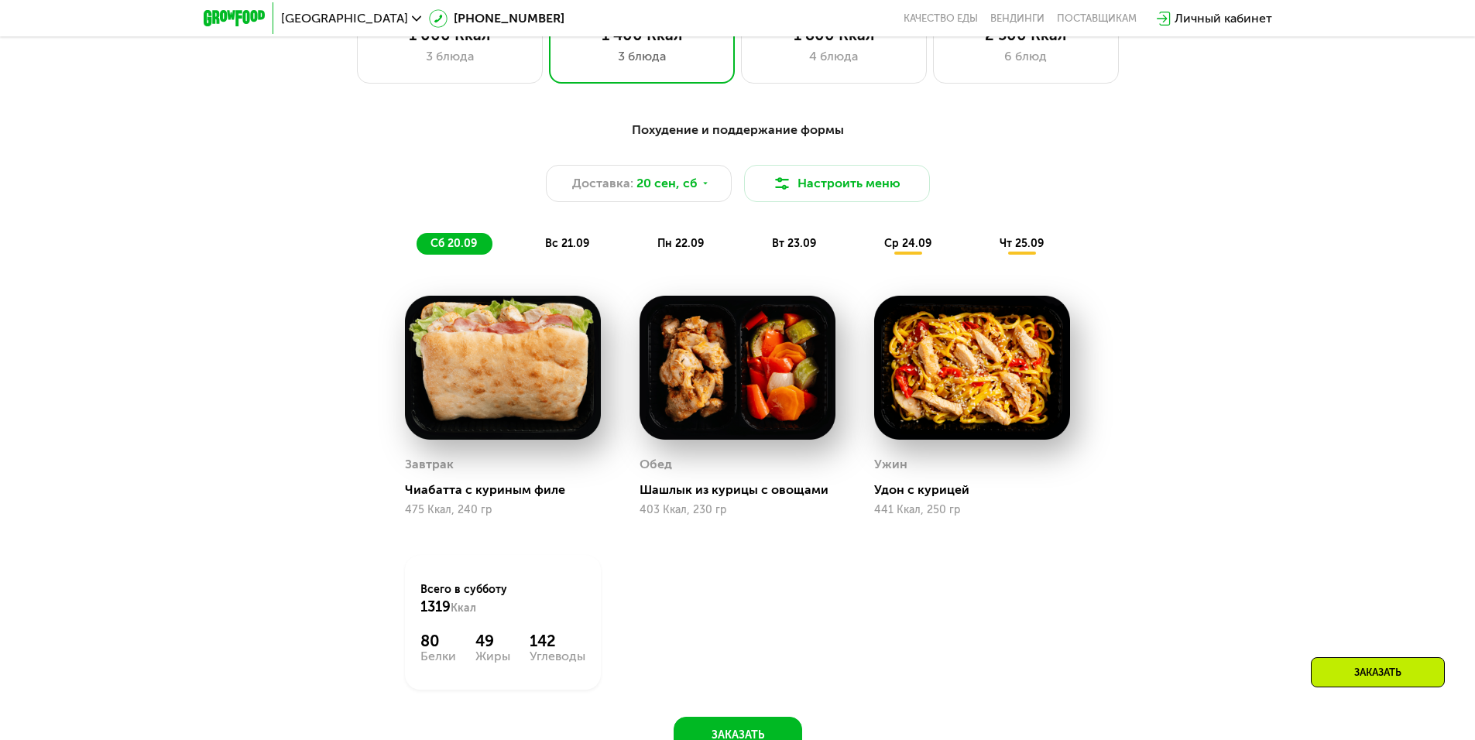
click at [578, 250] on span "вс 21.09" at bounding box center [567, 243] width 44 height 13
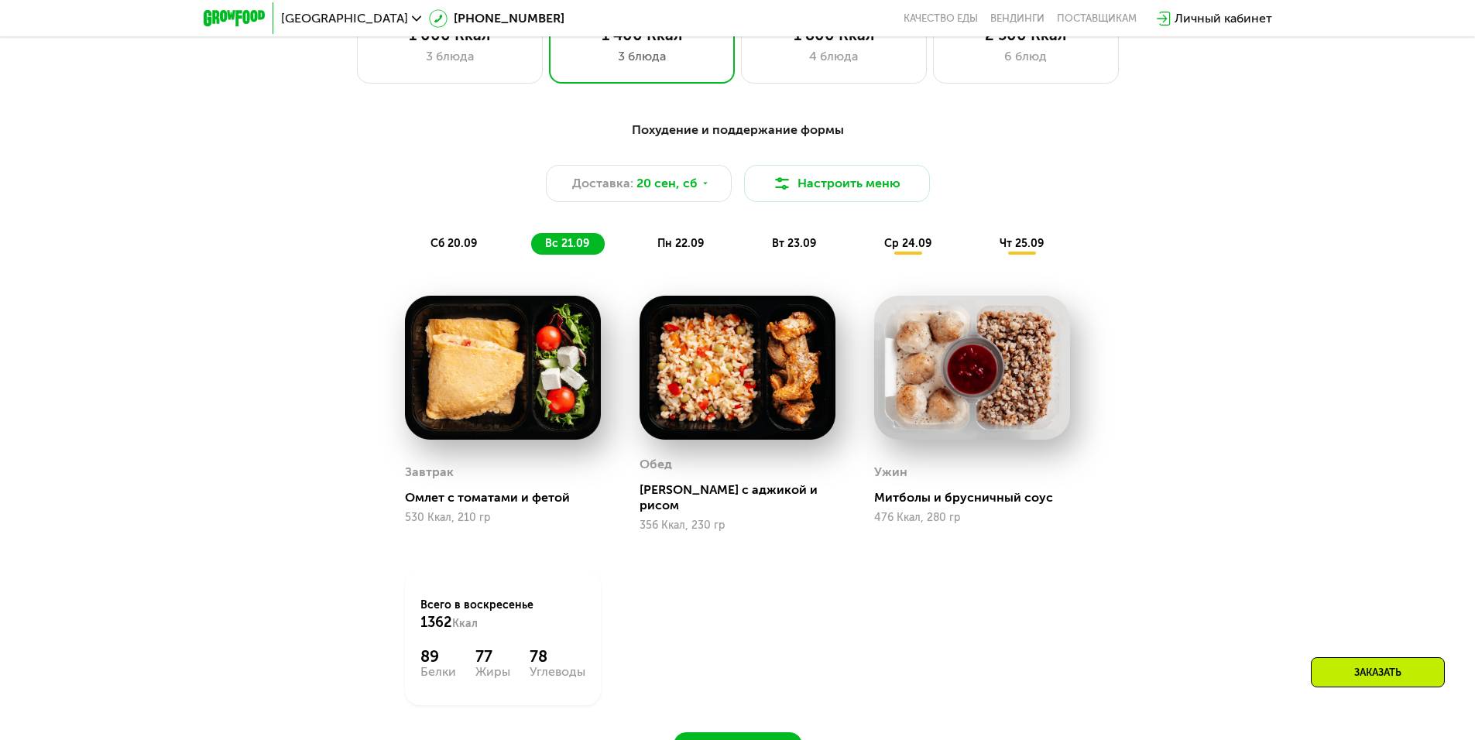
click at [679, 255] on div "пн 22.09" at bounding box center [682, 244] width 76 height 22
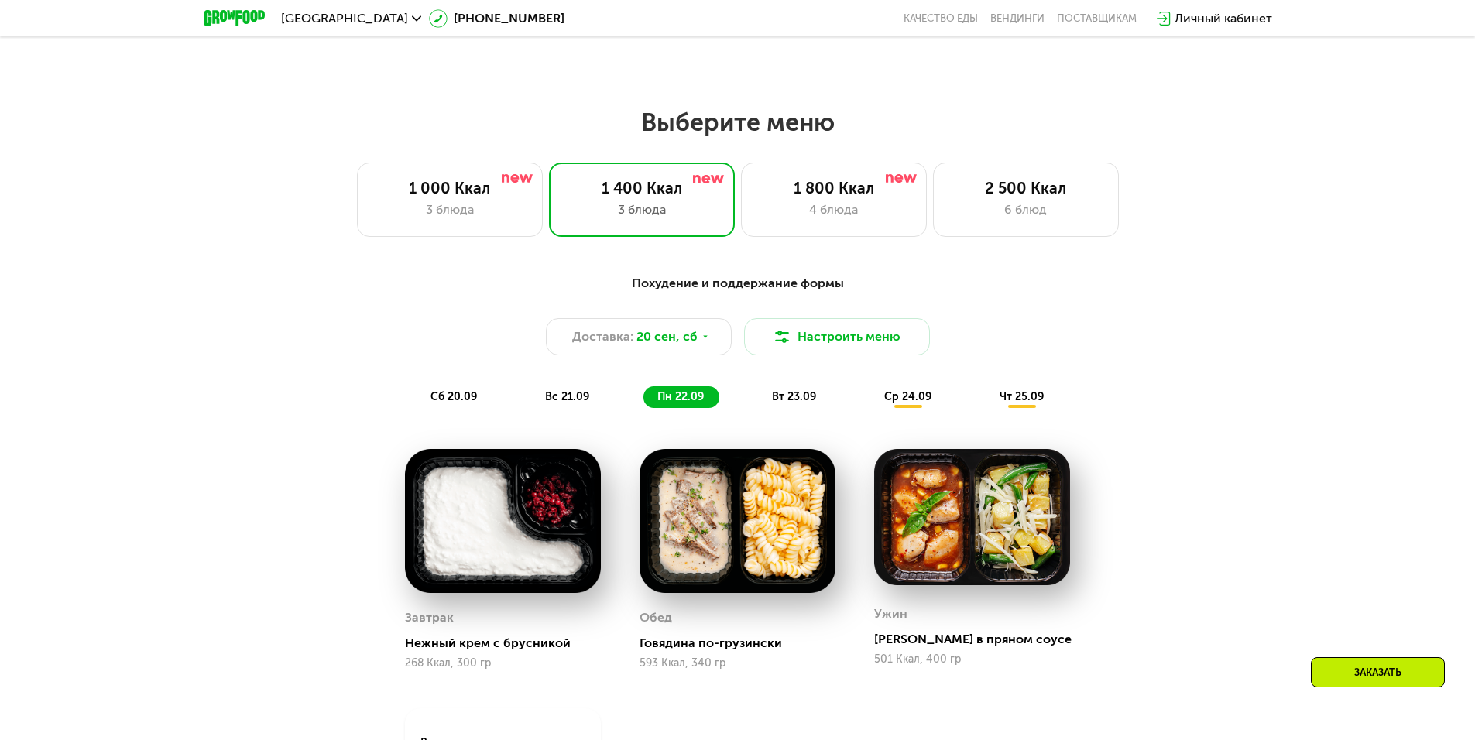
scroll to position [1206, 0]
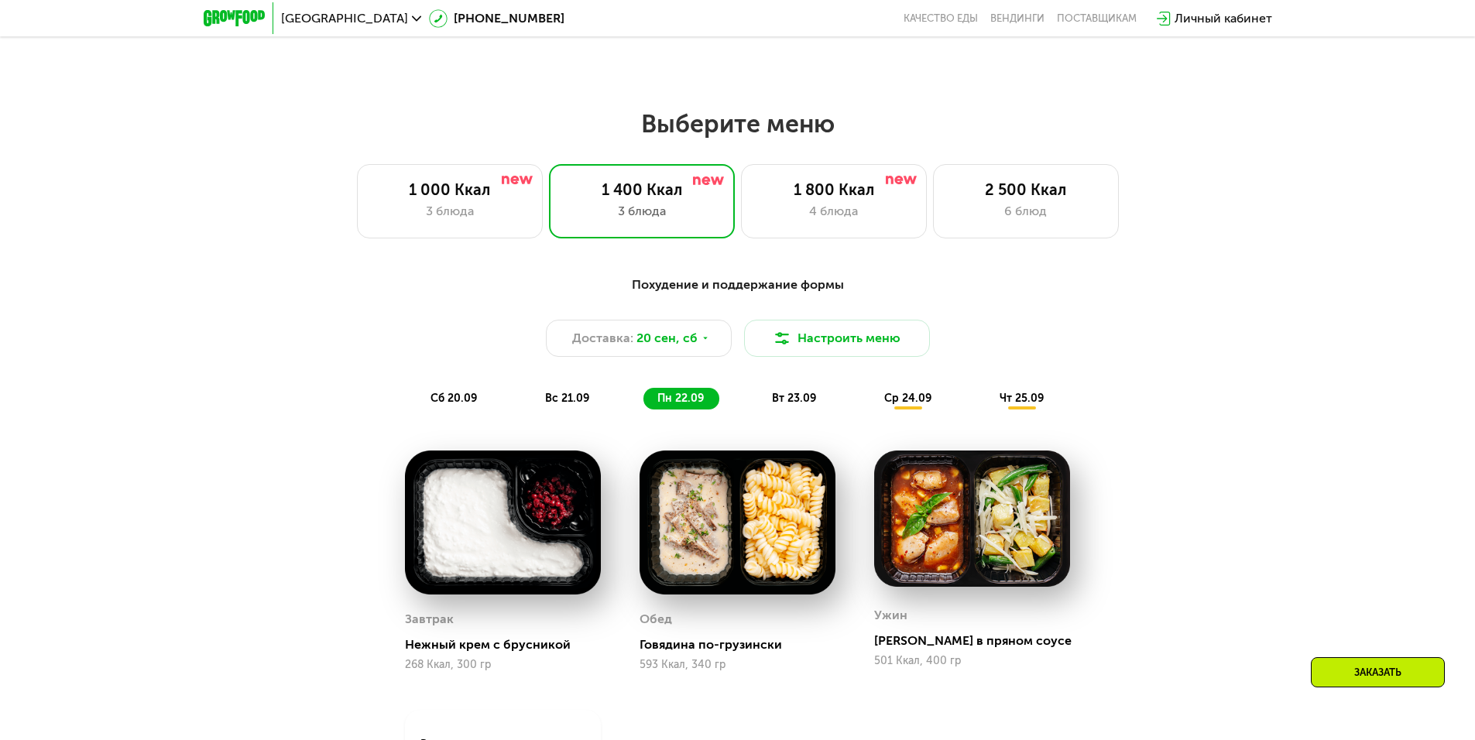
click at [796, 396] on div "вт 23.09" at bounding box center [795, 399] width 74 height 22
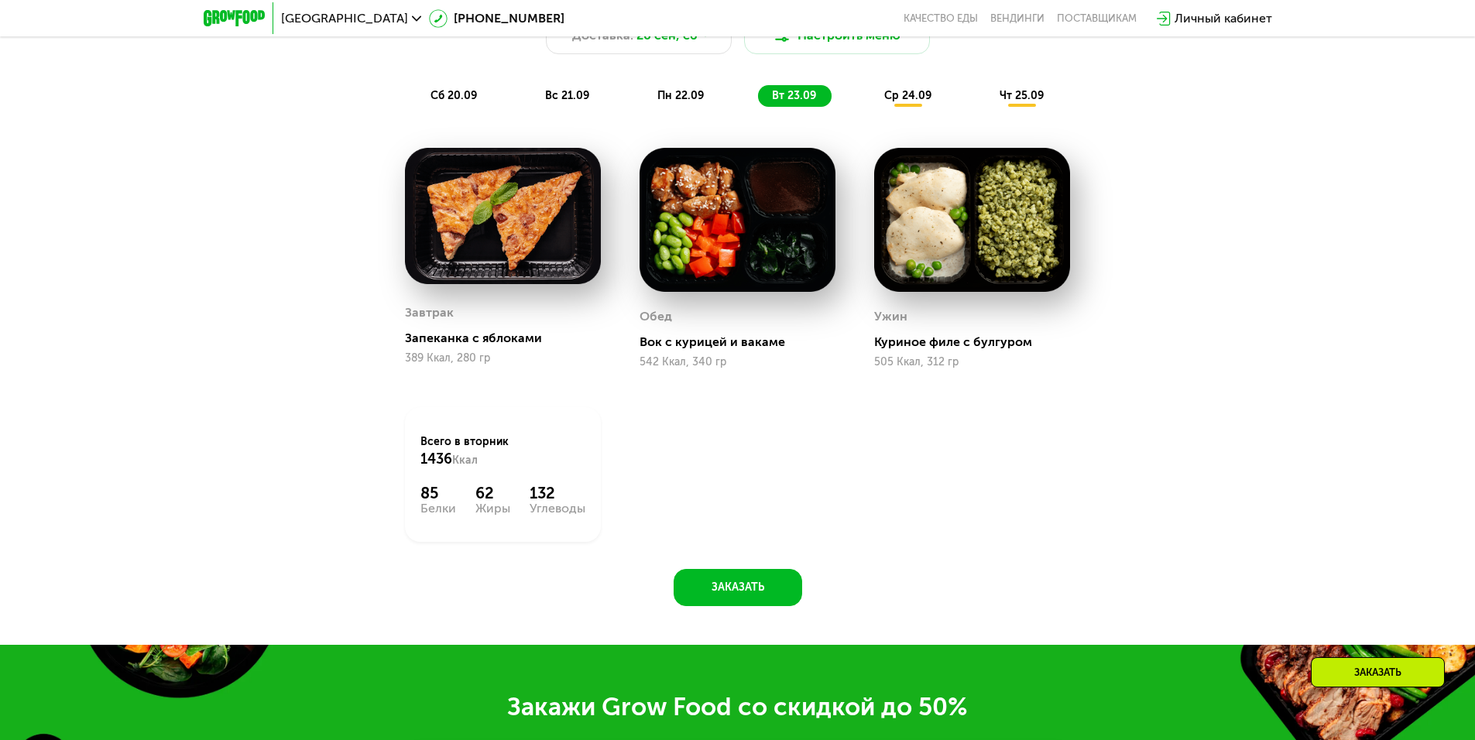
scroll to position [1439, 0]
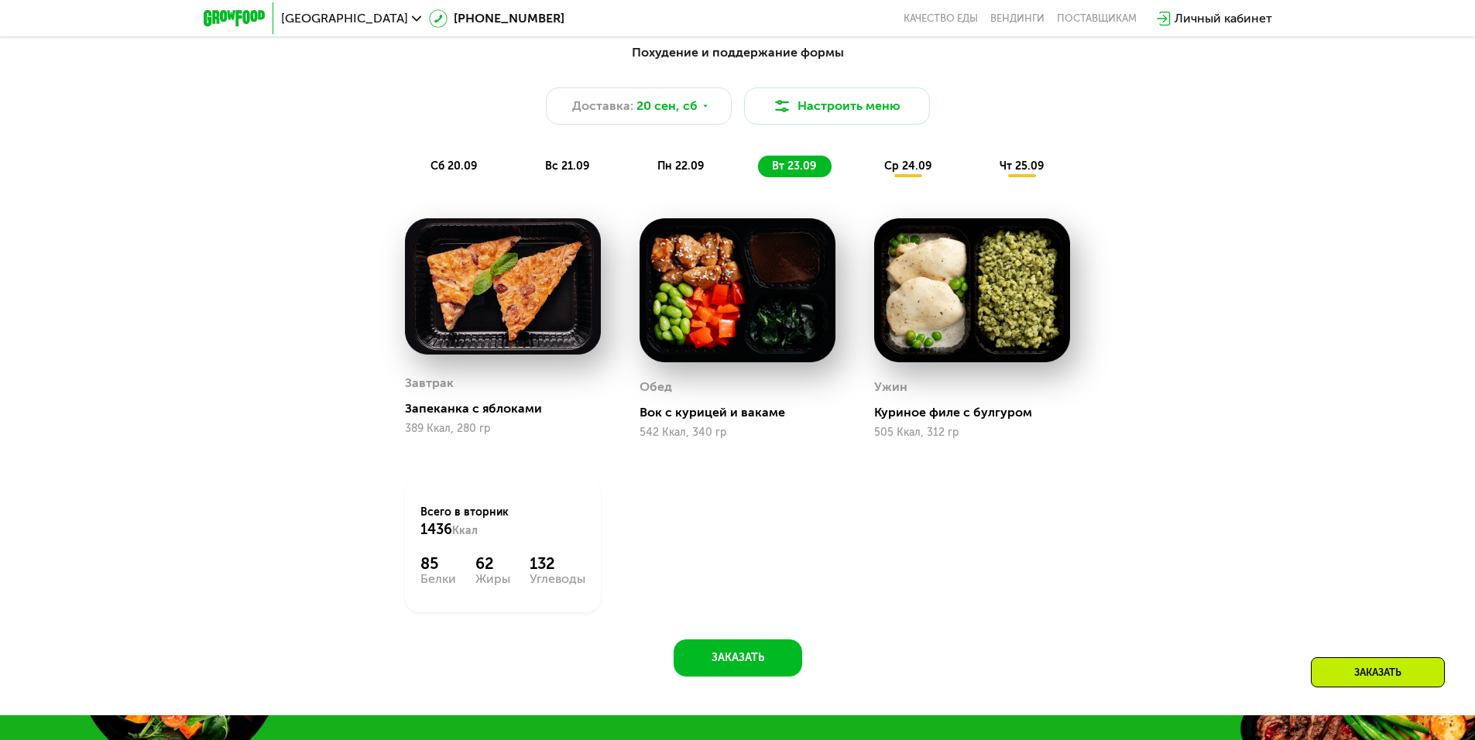
click at [903, 177] on div "ср 24.09" at bounding box center [908, 167] width 77 height 22
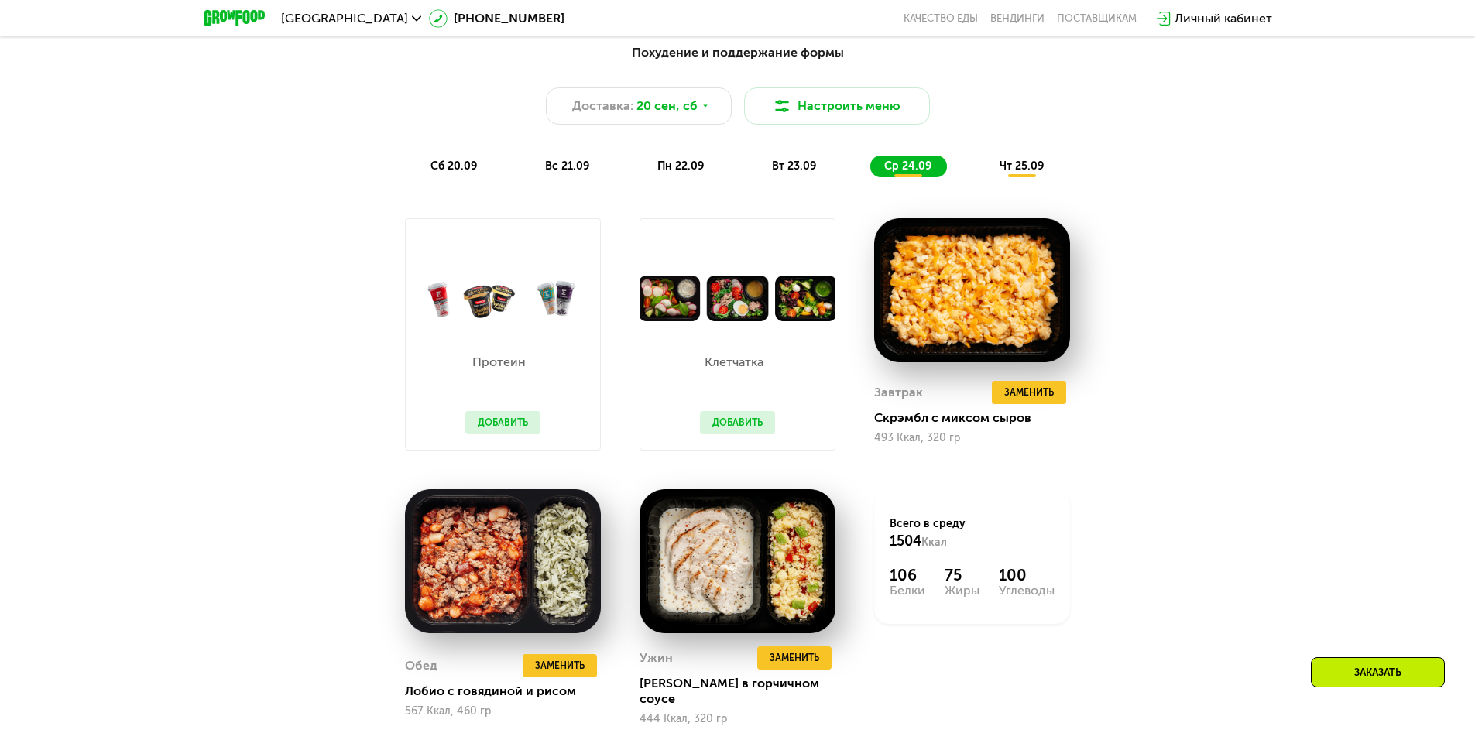
click at [1006, 160] on div "чт 25.09" at bounding box center [1023, 167] width 74 height 22
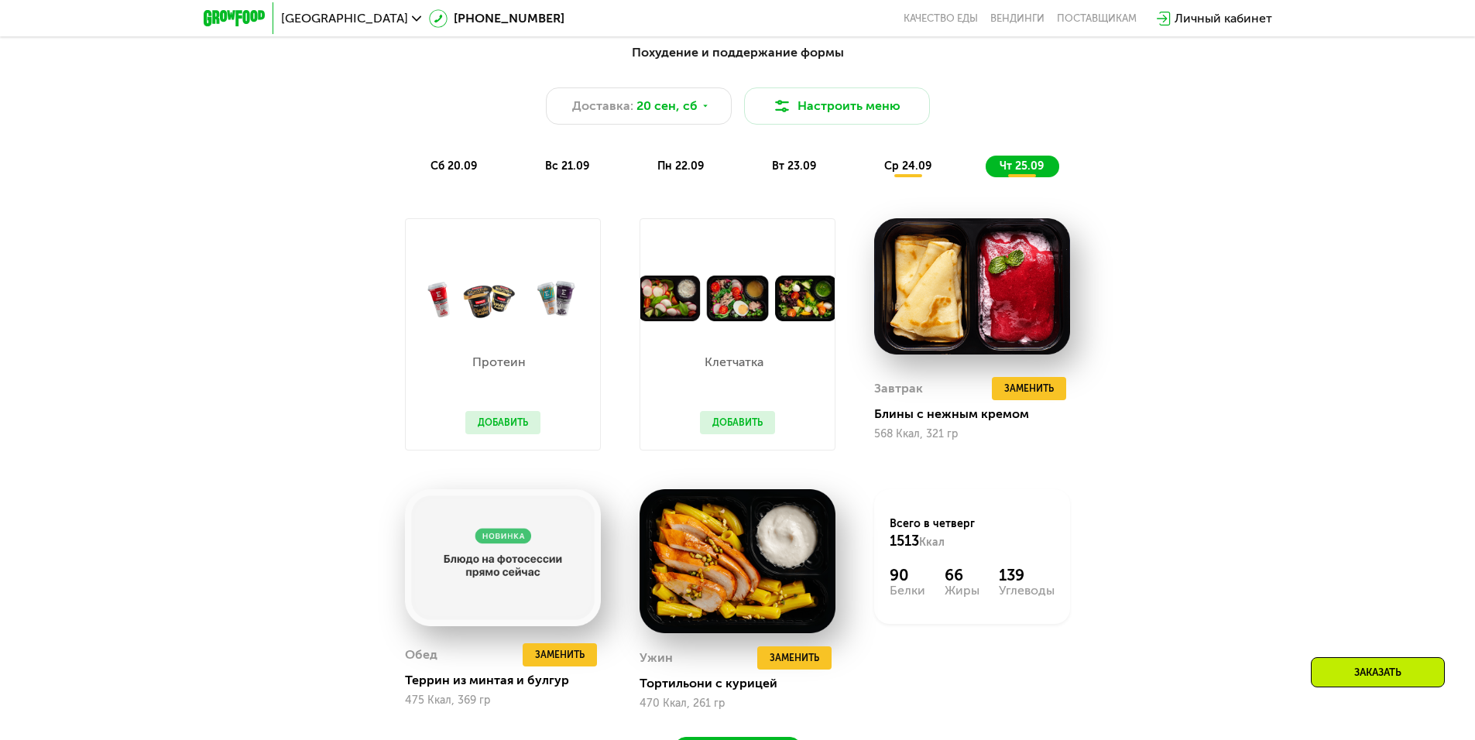
click at [931, 171] on div "ср 24.09" at bounding box center [908, 167] width 77 height 22
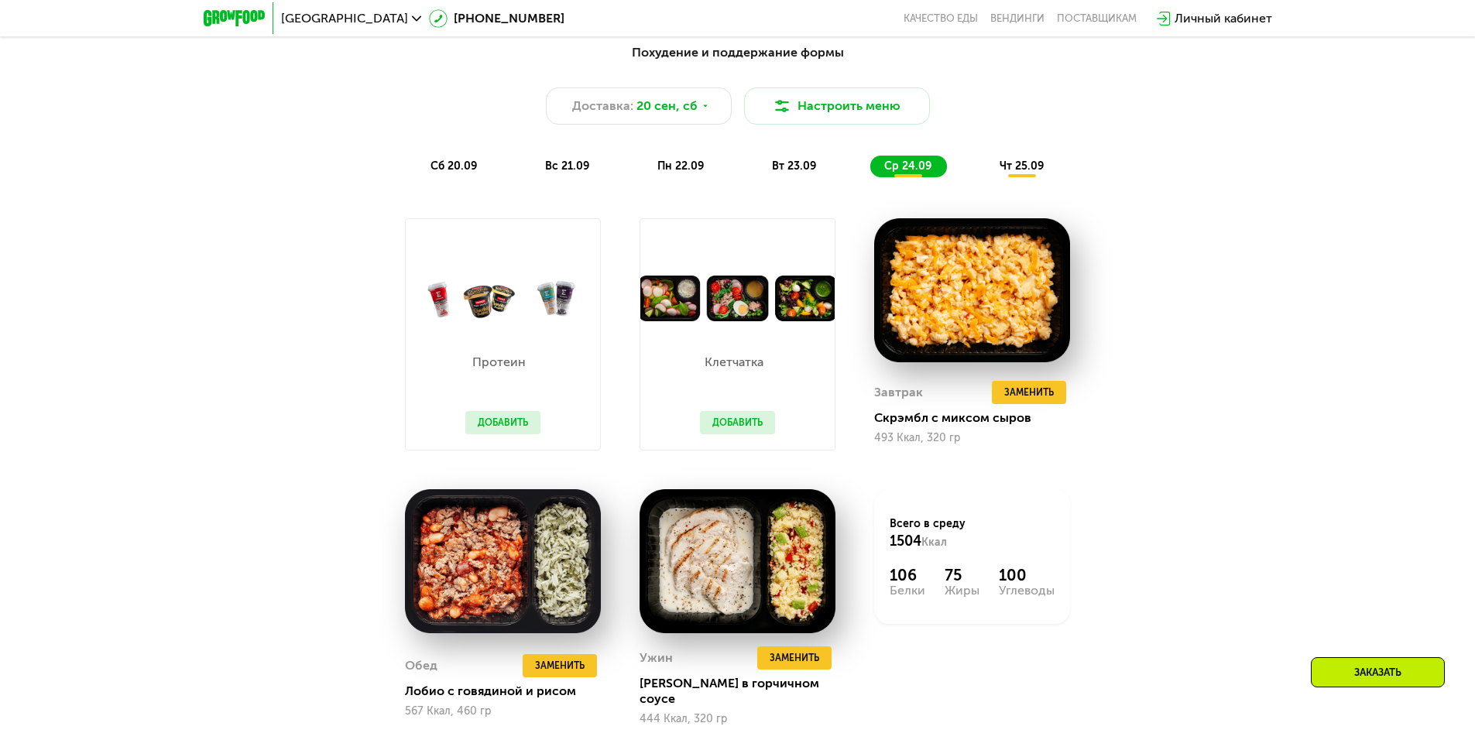
click at [1009, 173] on span "чт 25.09" at bounding box center [1022, 166] width 44 height 13
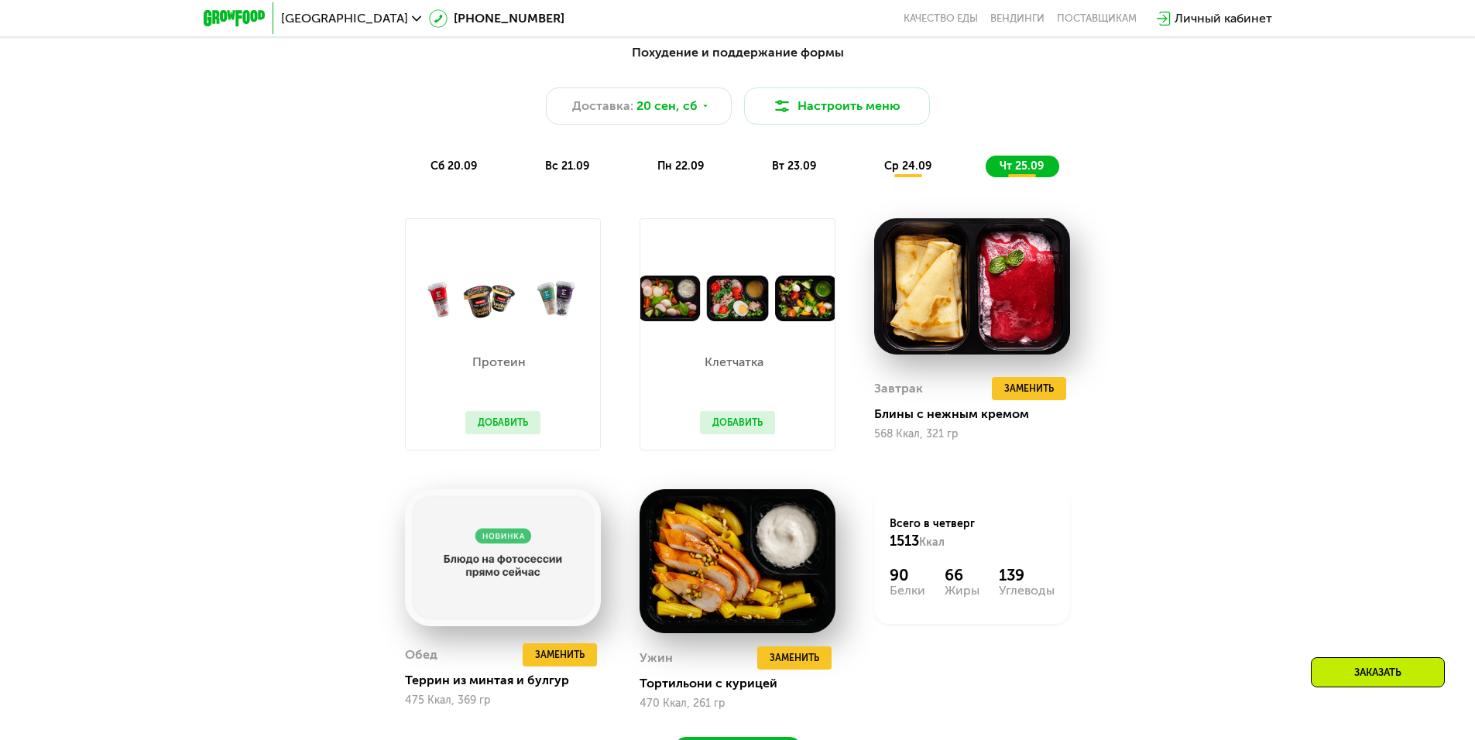
click at [934, 164] on div "ср 24.09" at bounding box center [908, 167] width 77 height 22
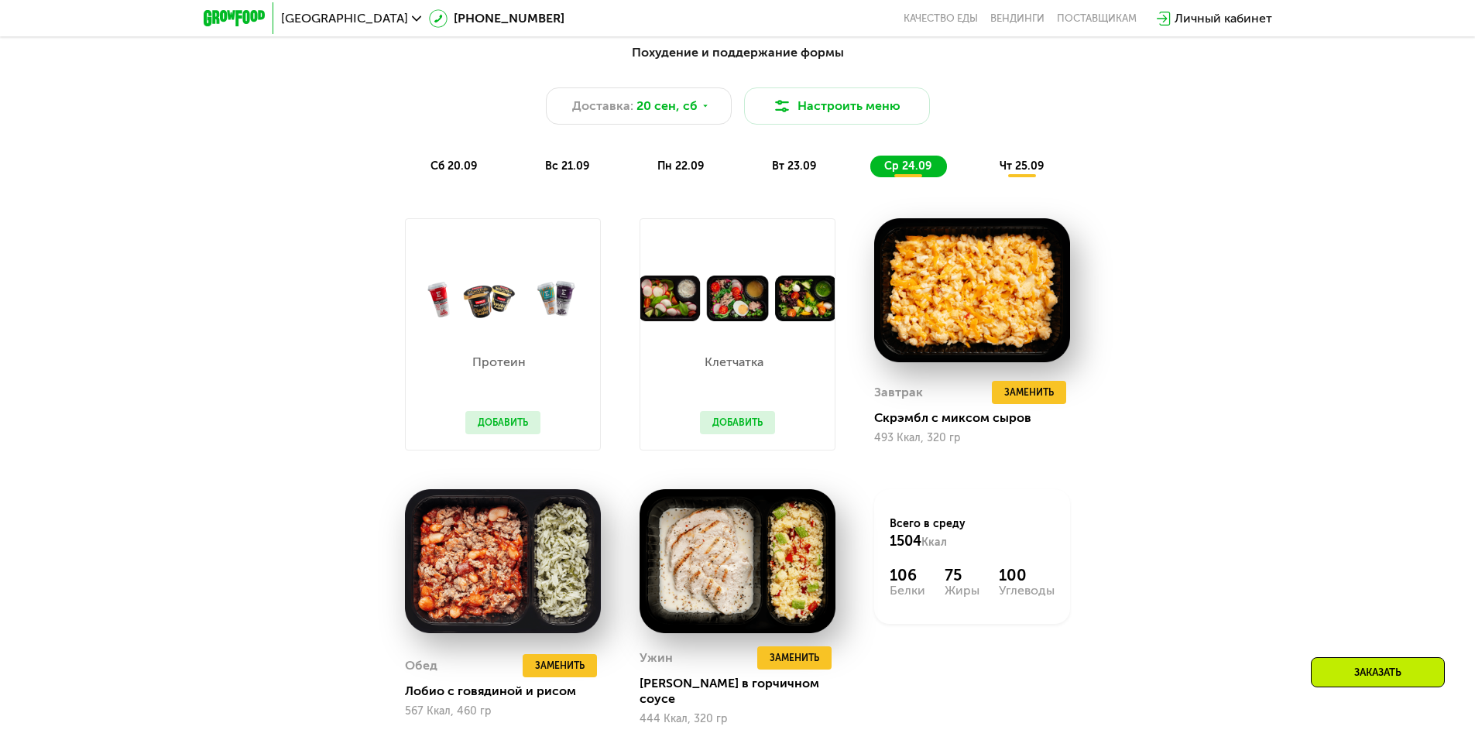
click at [431, 168] on span "сб 20.09" at bounding box center [454, 166] width 46 height 13
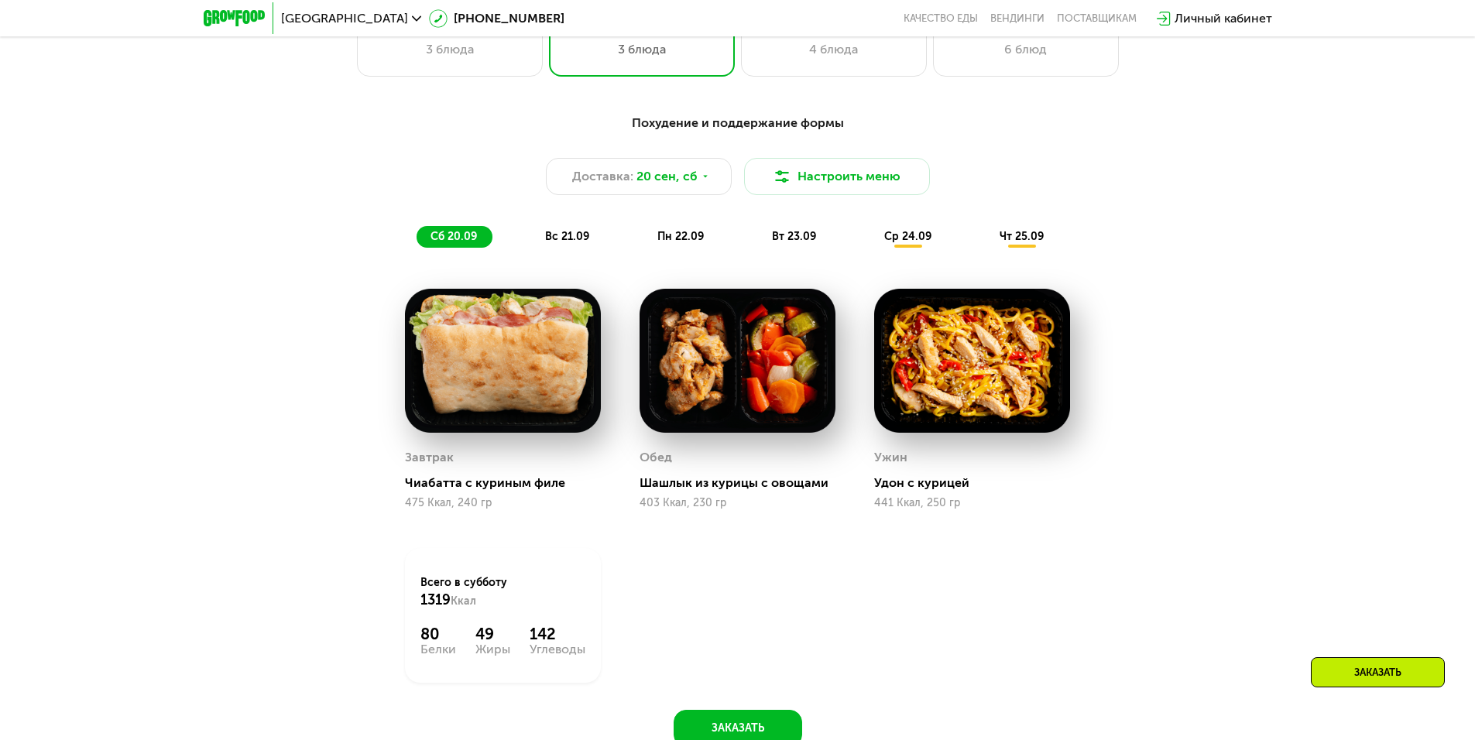
scroll to position [1361, 0]
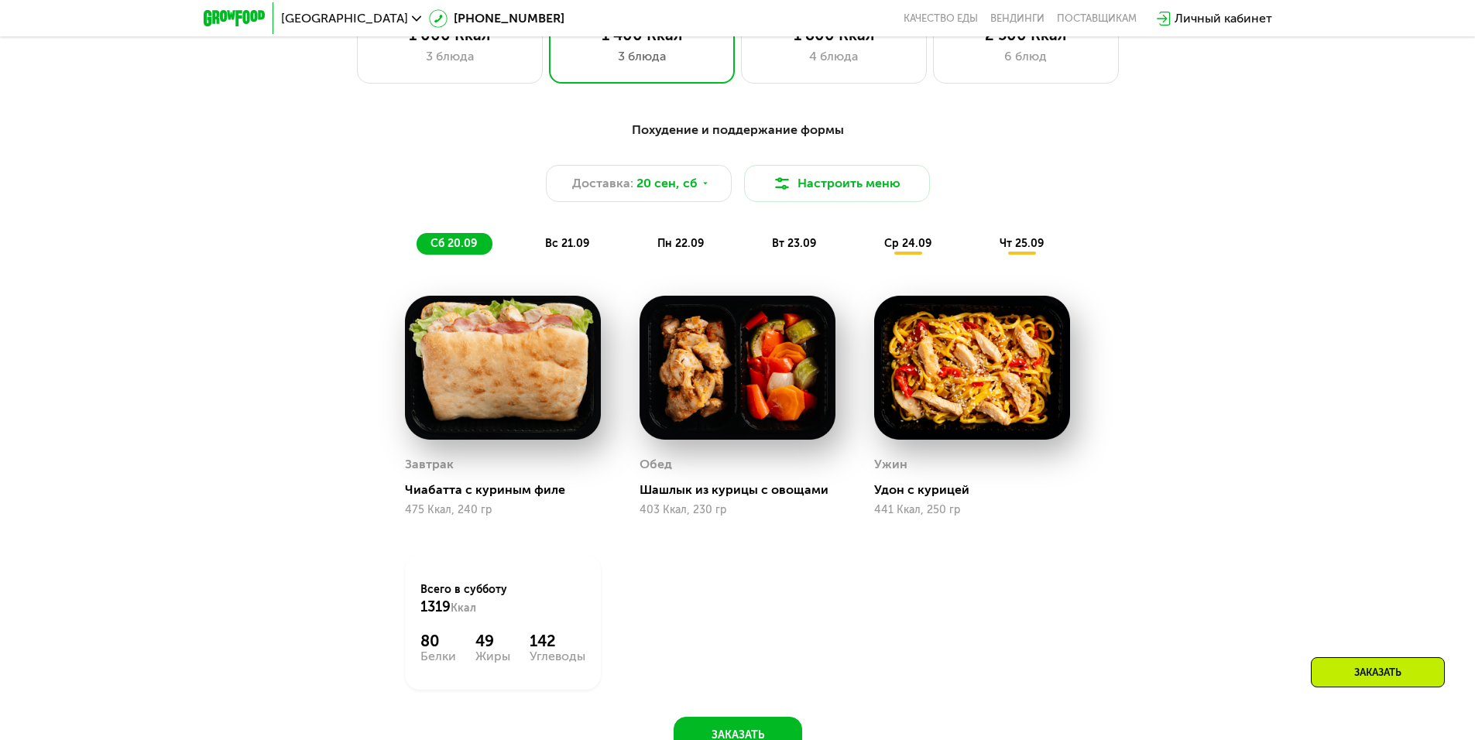
click at [540, 386] on img at bounding box center [503, 368] width 196 height 144
drag, startPoint x: 699, startPoint y: 407, endPoint x: 698, endPoint y: 399, distance: 7.9
click at [698, 407] on img at bounding box center [738, 368] width 196 height 144
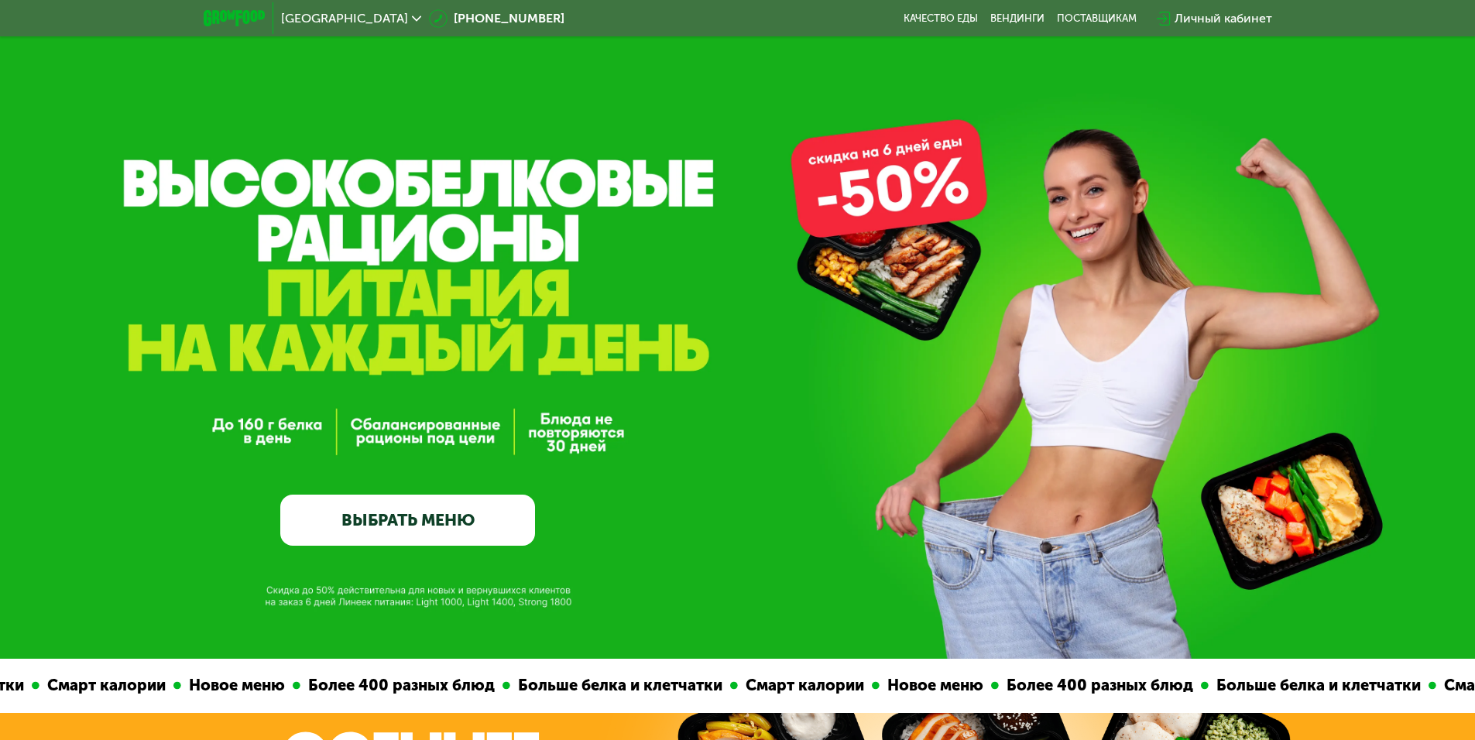
scroll to position [0, 0]
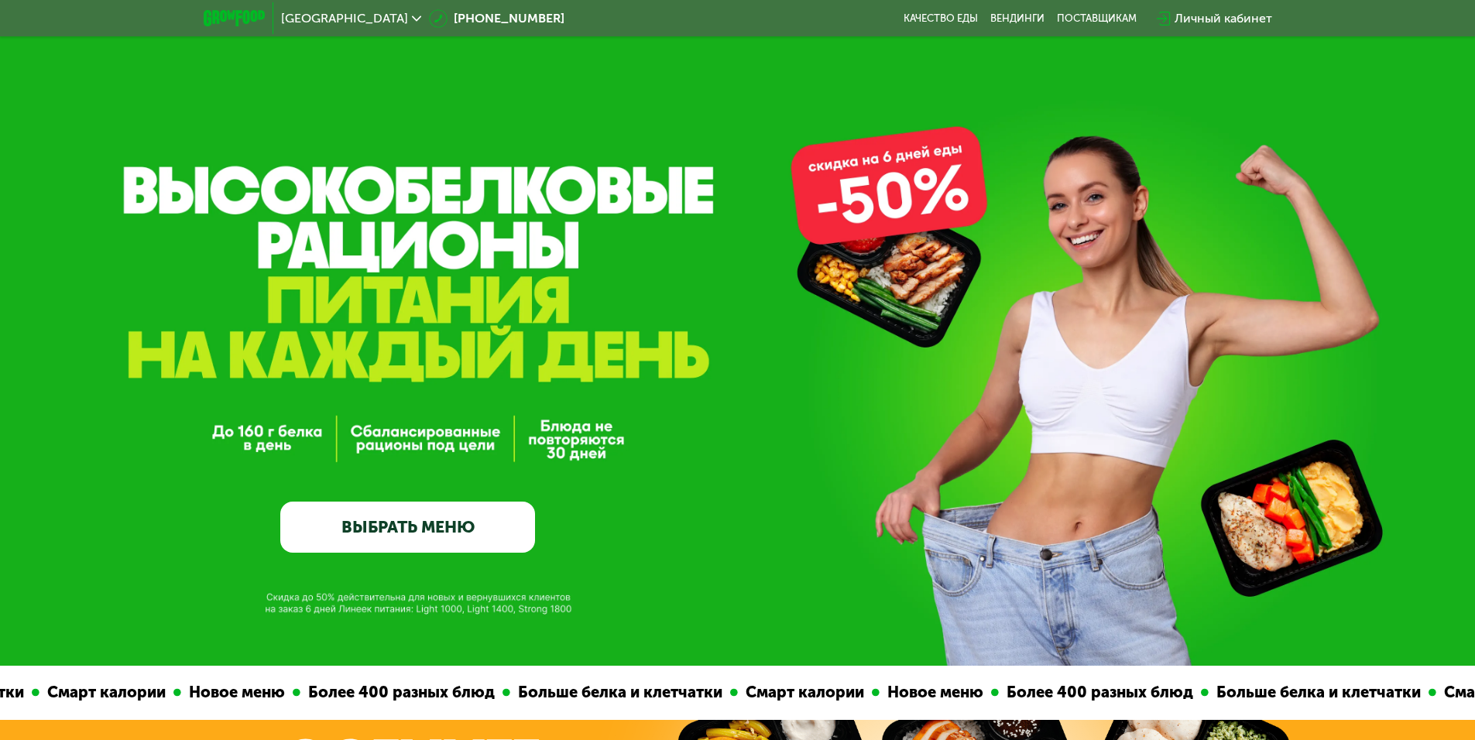
drag, startPoint x: 444, startPoint y: 241, endPoint x: 525, endPoint y: 218, distance: 83.6
click at [520, 223] on div "GrowFood — доставка правильного питания ВЫБРАТЬ МЕНЮ" at bounding box center [737, 333] width 1475 height 666
